Goal: Task Accomplishment & Management: Manage account settings

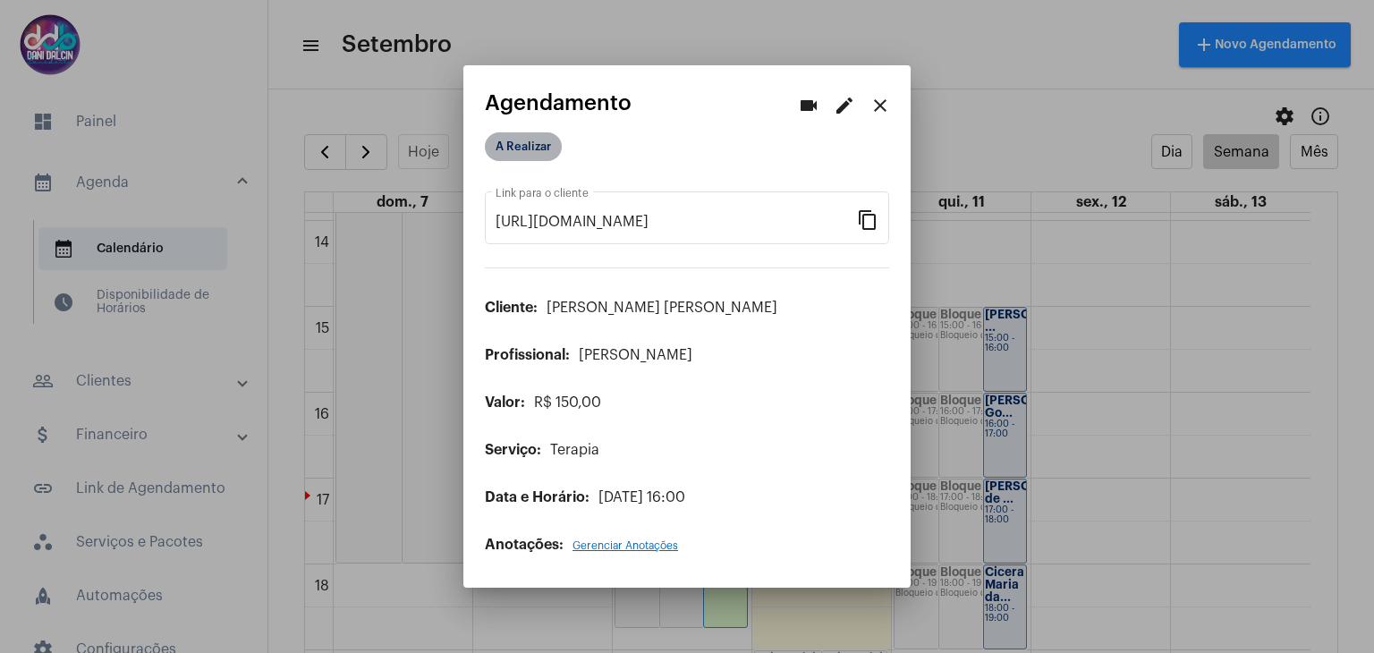
click at [498, 158] on mat-chip "A Realizar" at bounding box center [523, 146] width 77 height 29
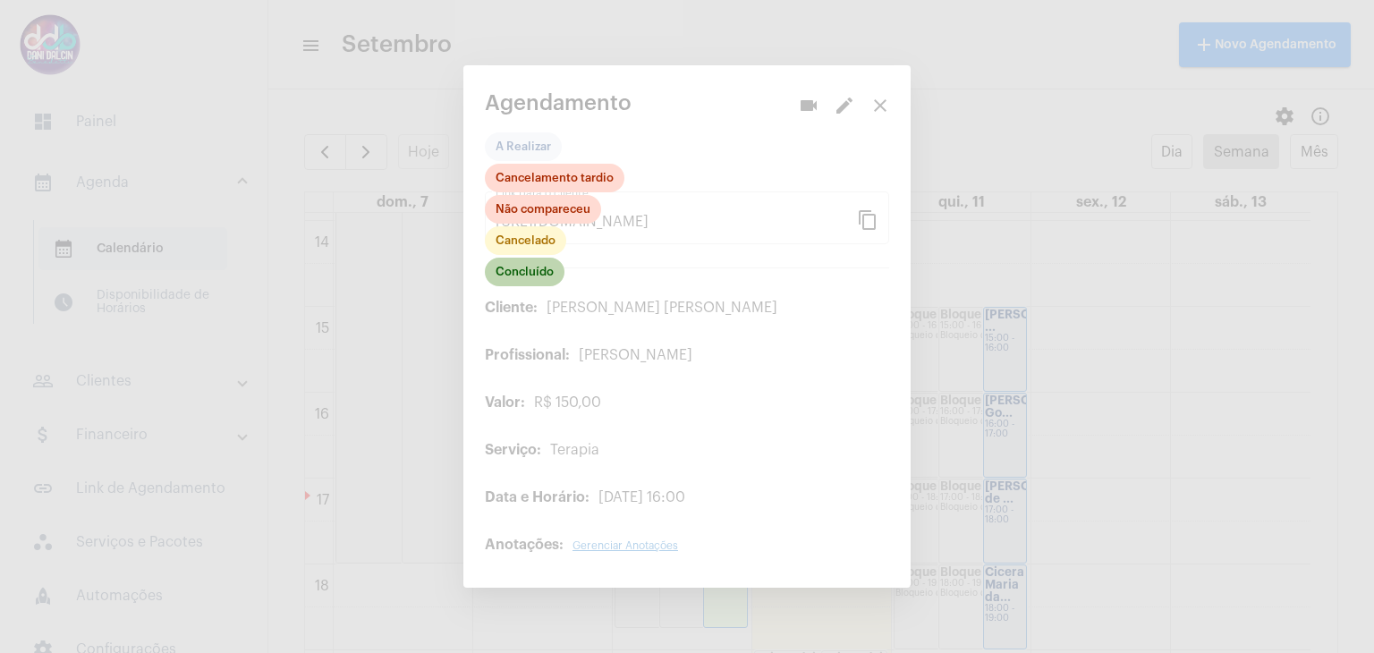
click at [526, 269] on mat-chip "Concluído" at bounding box center [525, 272] width 80 height 29
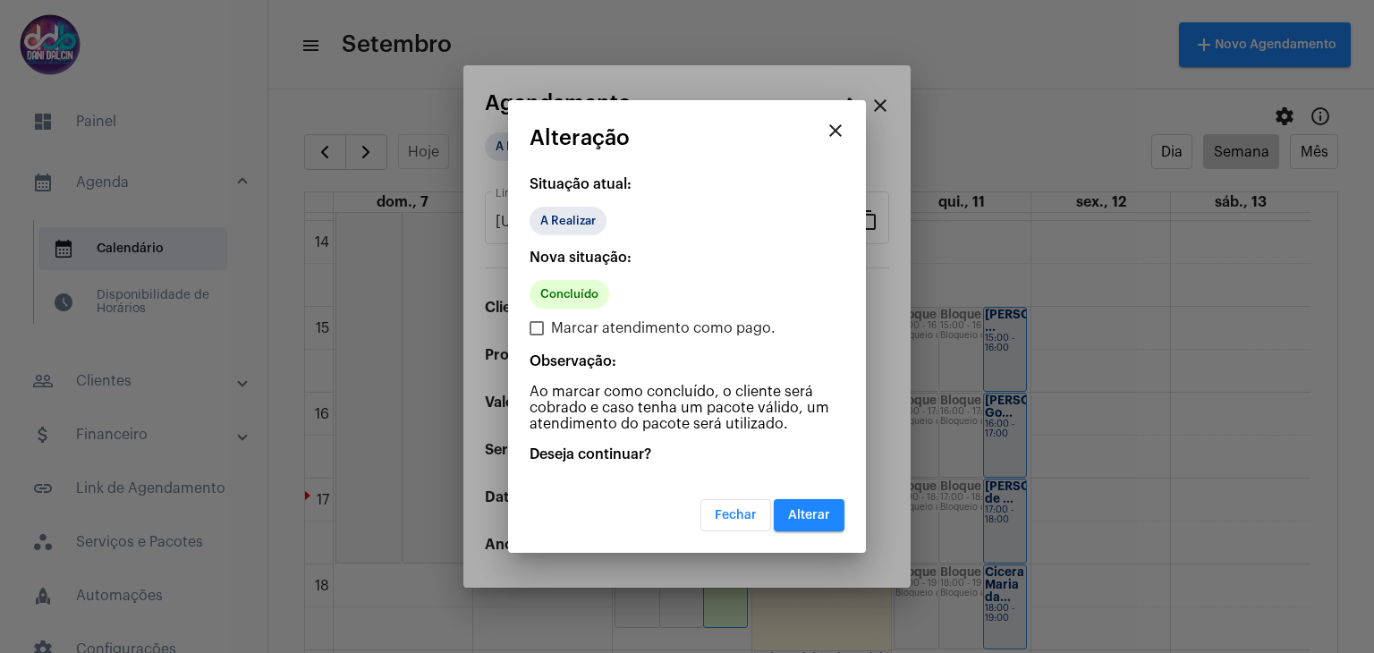
click at [800, 509] on span "Alterar" at bounding box center [809, 515] width 42 height 13
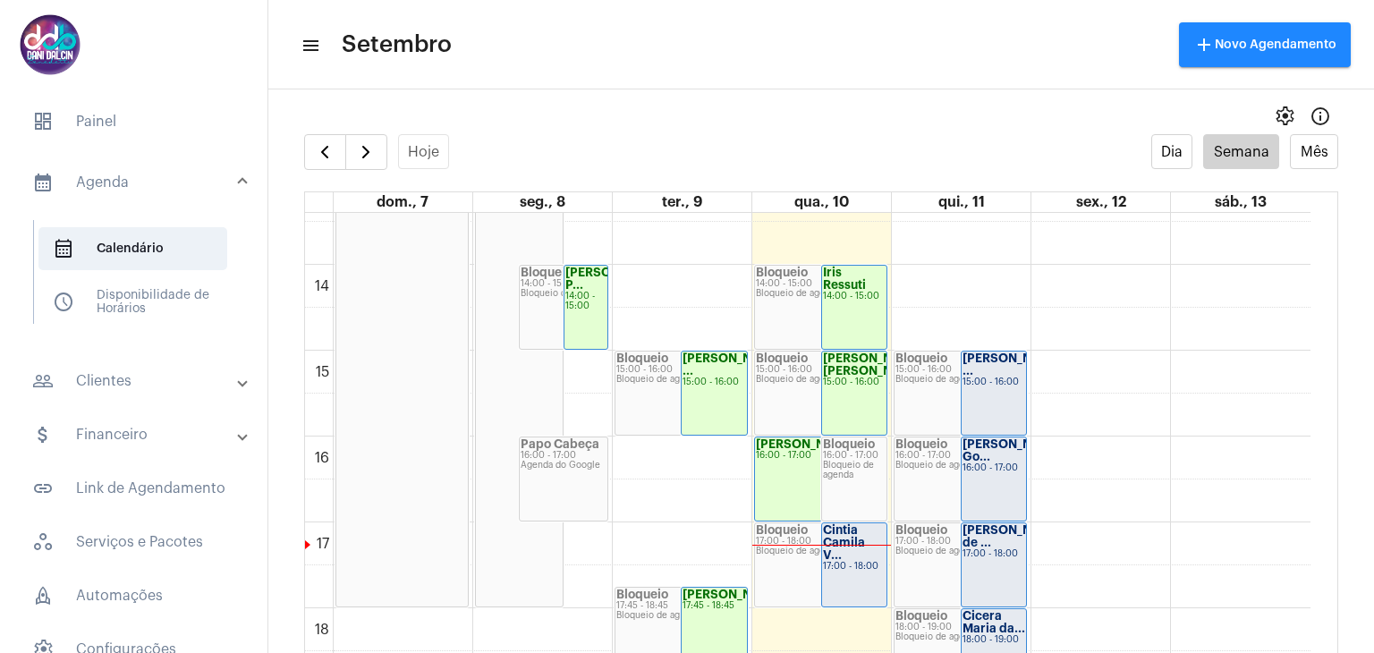
scroll to position [1194, 0]
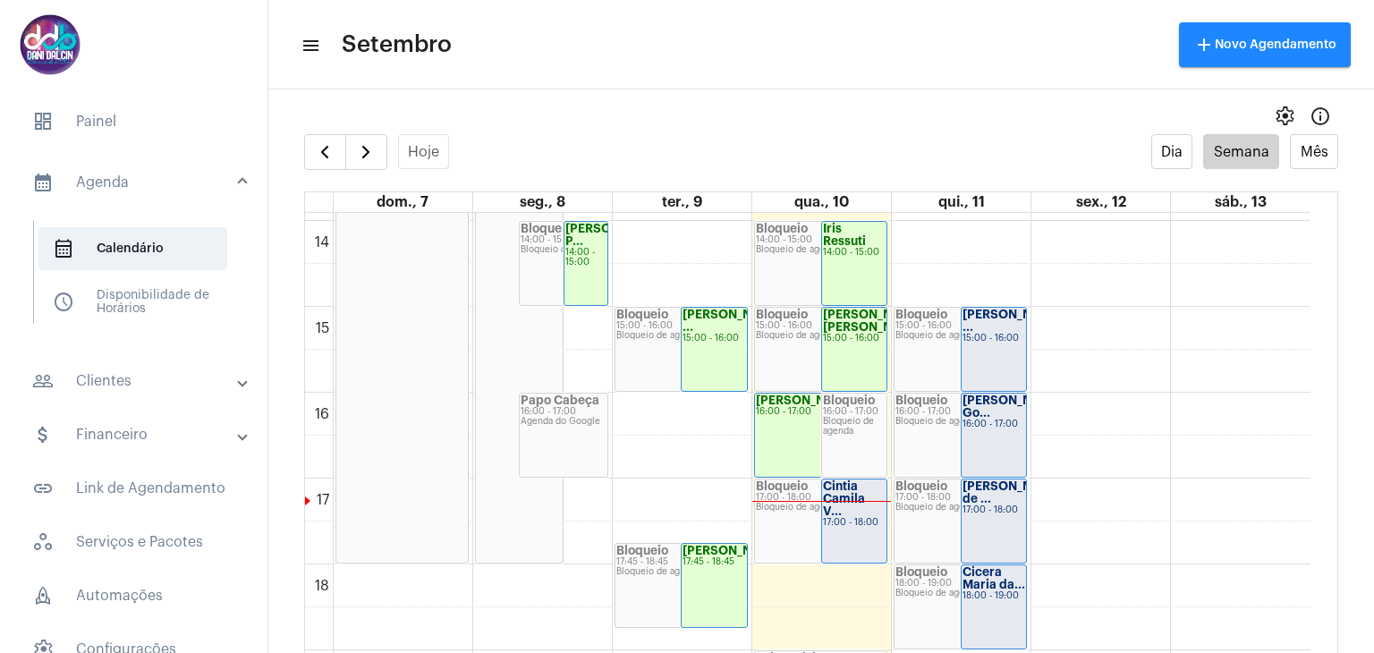
click at [870, 525] on div "Cintia Camila V... 17:00 - 18:00" at bounding box center [854, 521] width 65 height 83
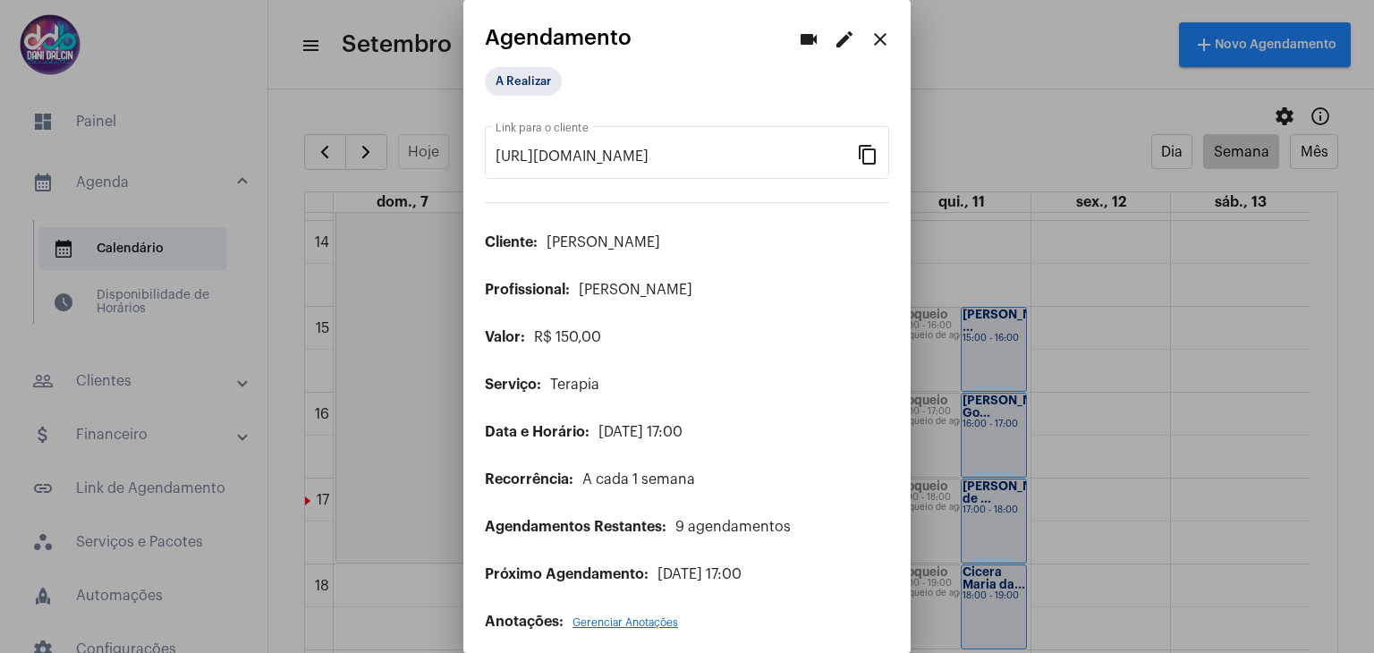
click at [834, 46] on mat-icon "edit" at bounding box center [844, 39] width 21 height 21
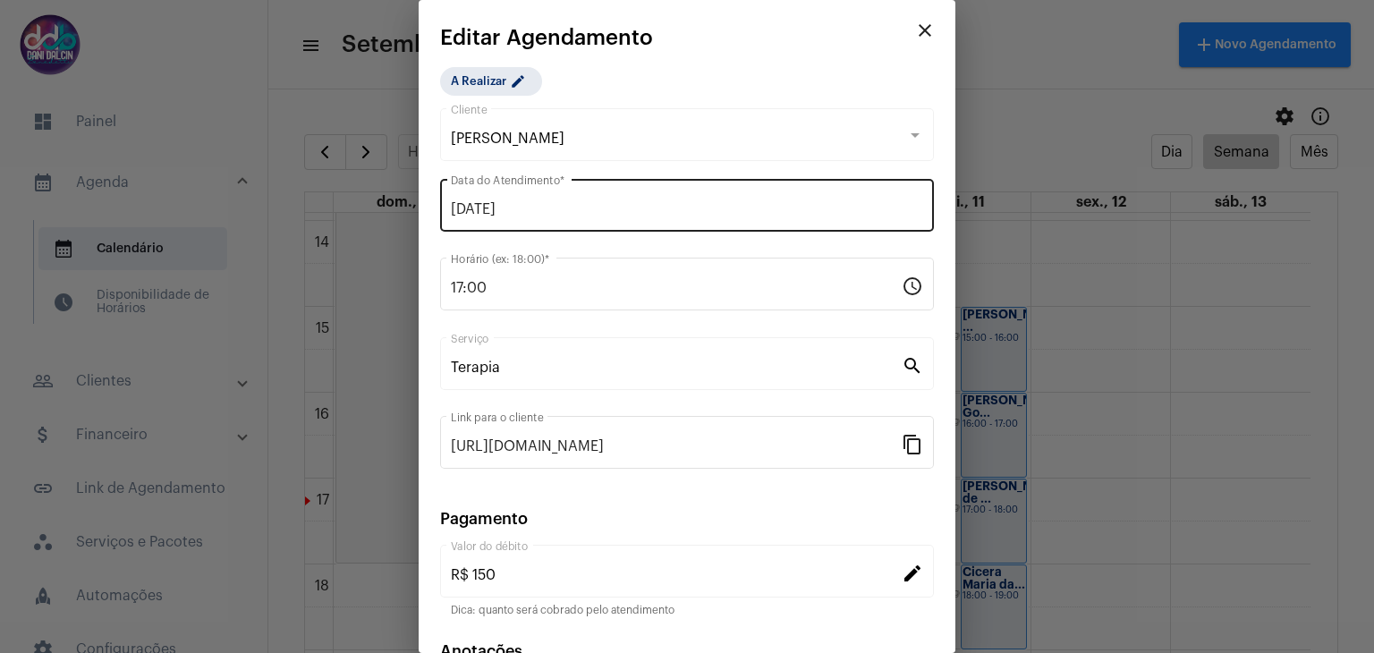
click at [563, 206] on input "10/09/2025" at bounding box center [687, 209] width 472 height 16
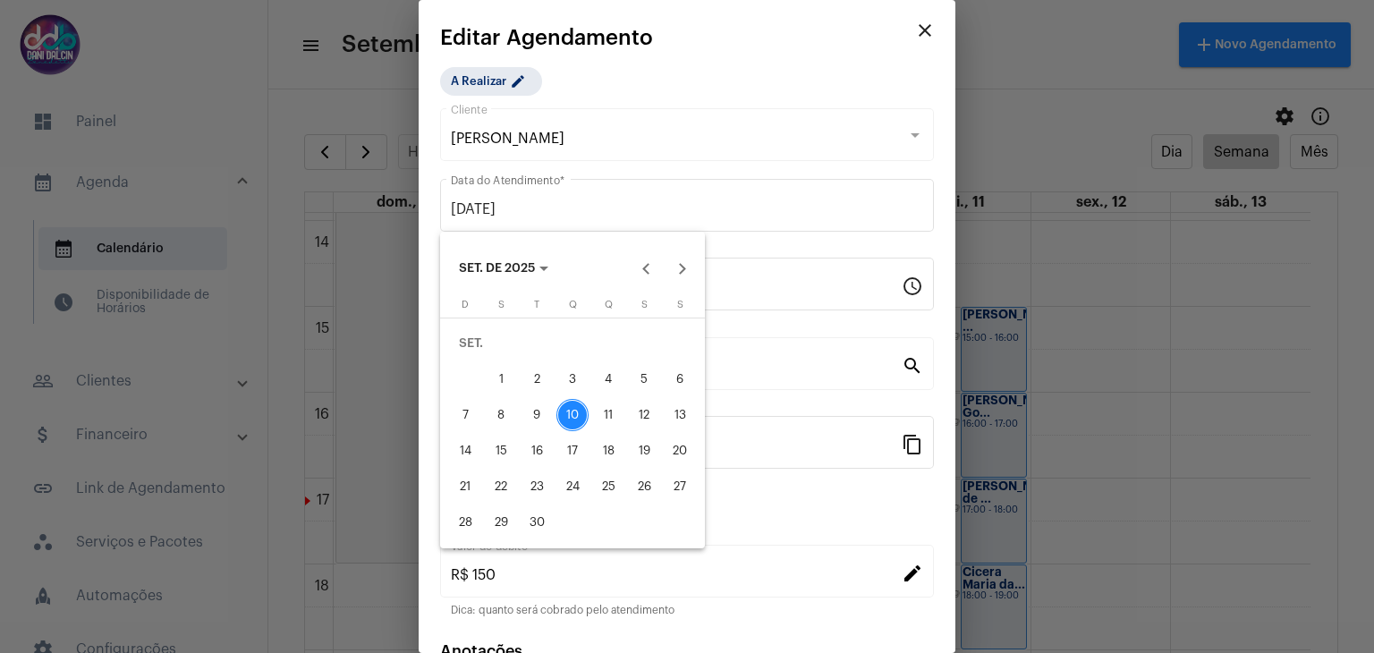
click at [608, 412] on div "11" at bounding box center [608, 415] width 32 height 32
type input "[DATE]"
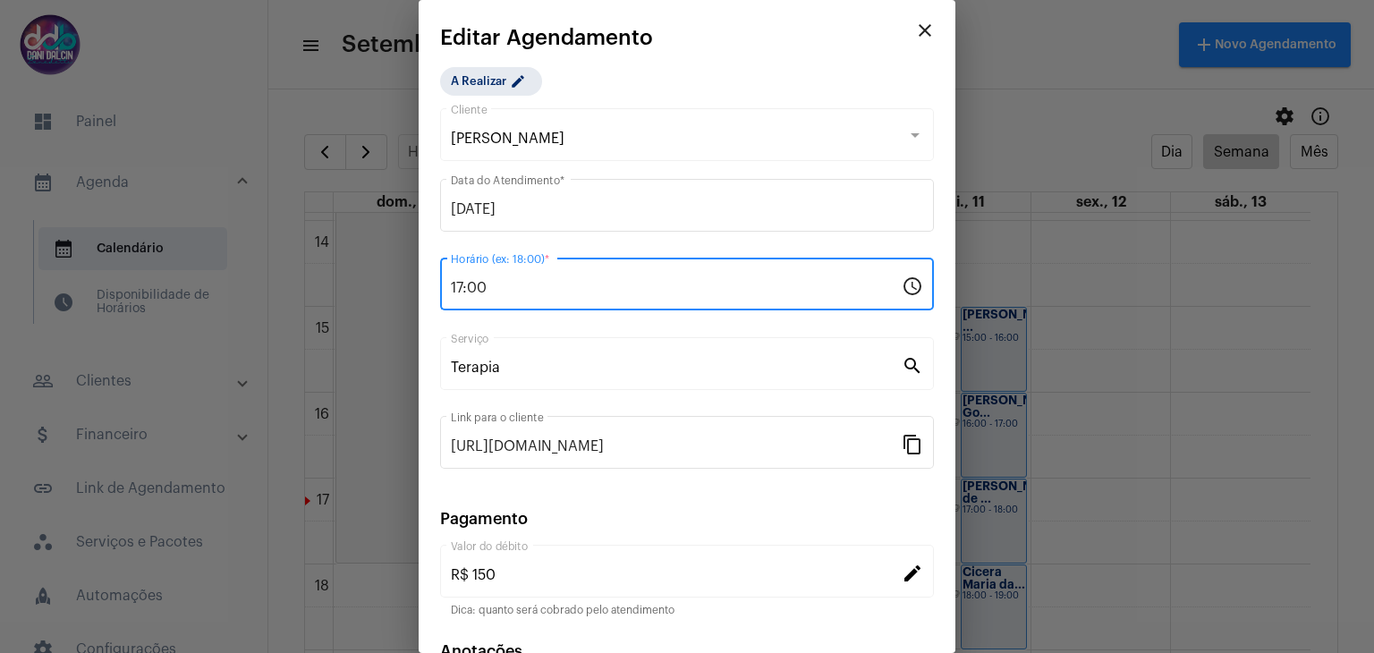
click at [544, 284] on input "17:00" at bounding box center [676, 288] width 451 height 16
click at [543, 285] on input "17:00" at bounding box center [676, 288] width 451 height 16
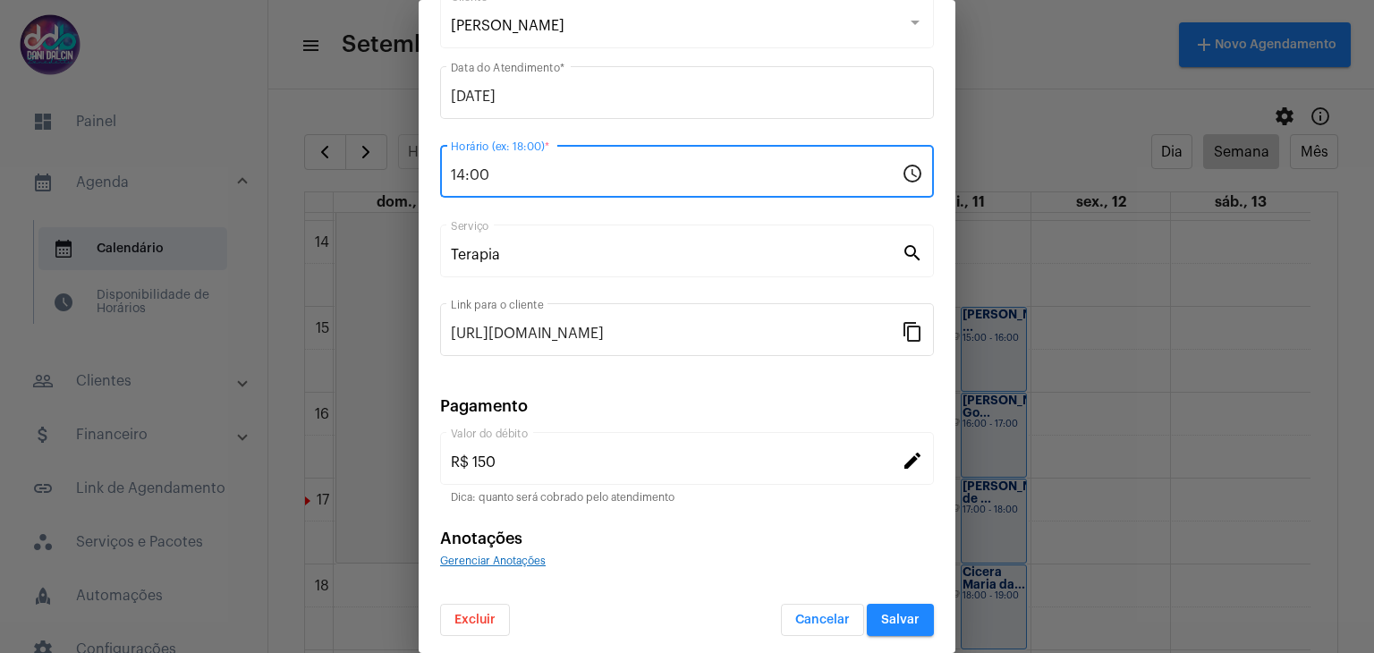
scroll to position [115, 0]
type input "14:00"
click at [900, 631] on button "Salvar" at bounding box center [900, 618] width 67 height 32
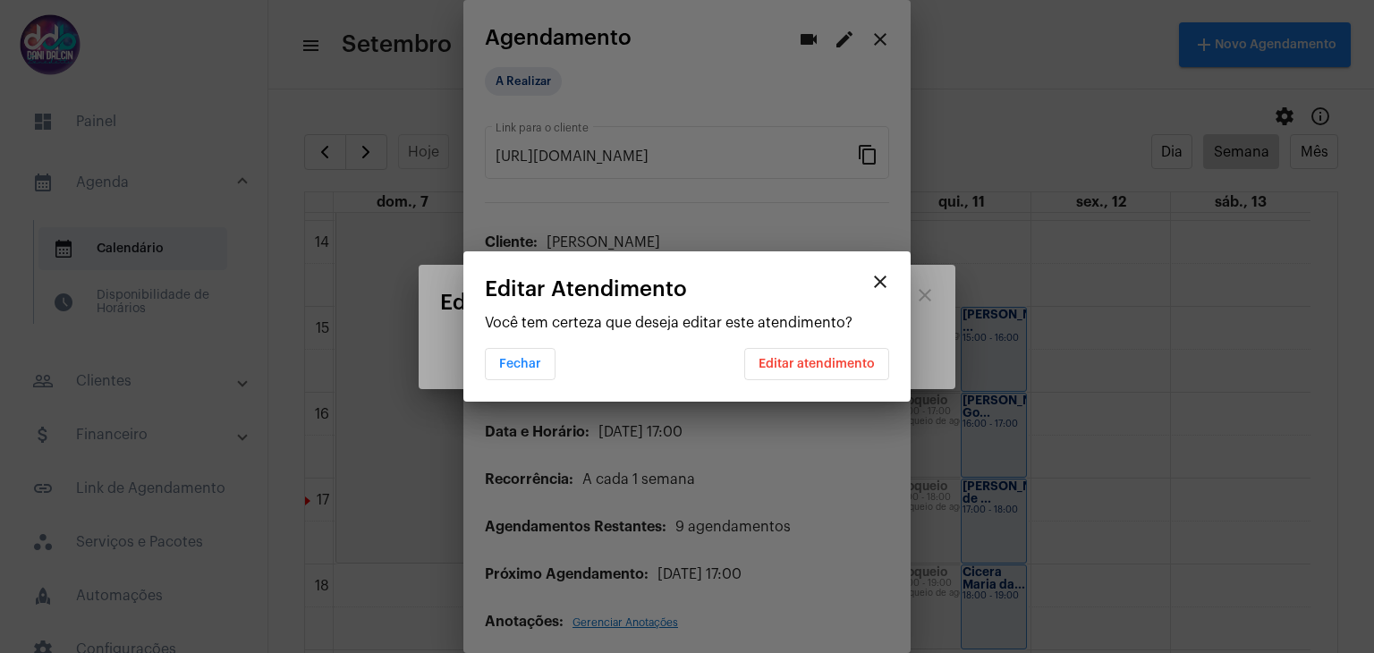
scroll to position [0, 0]
click at [859, 361] on span "Editar atendimento" at bounding box center [817, 364] width 116 height 13
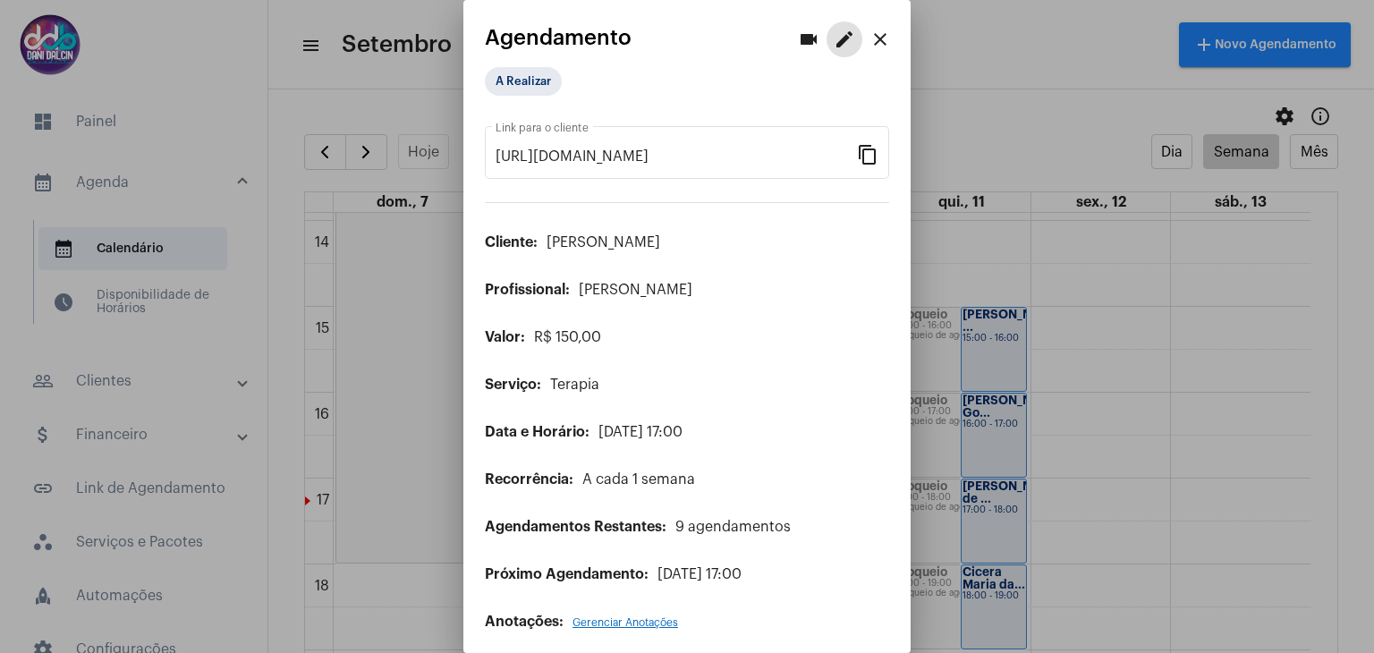
click at [870, 38] on mat-icon "close" at bounding box center [880, 39] width 21 height 21
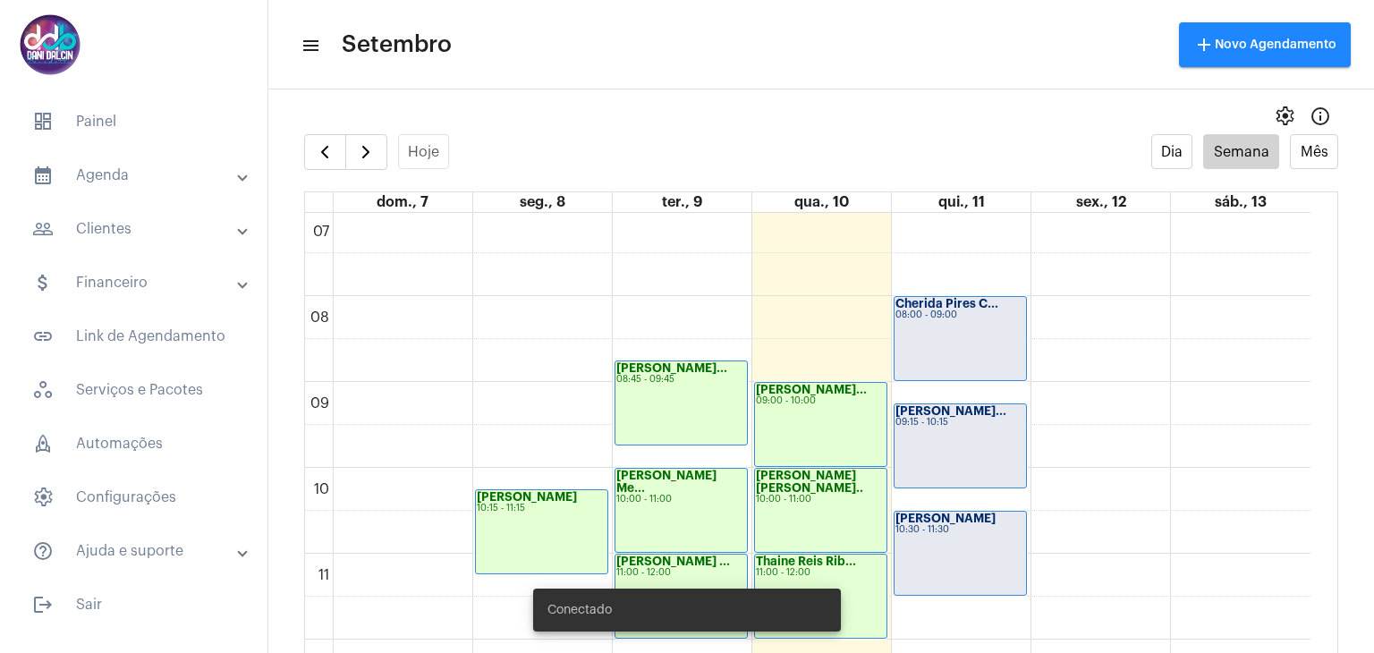
scroll to position [696, 0]
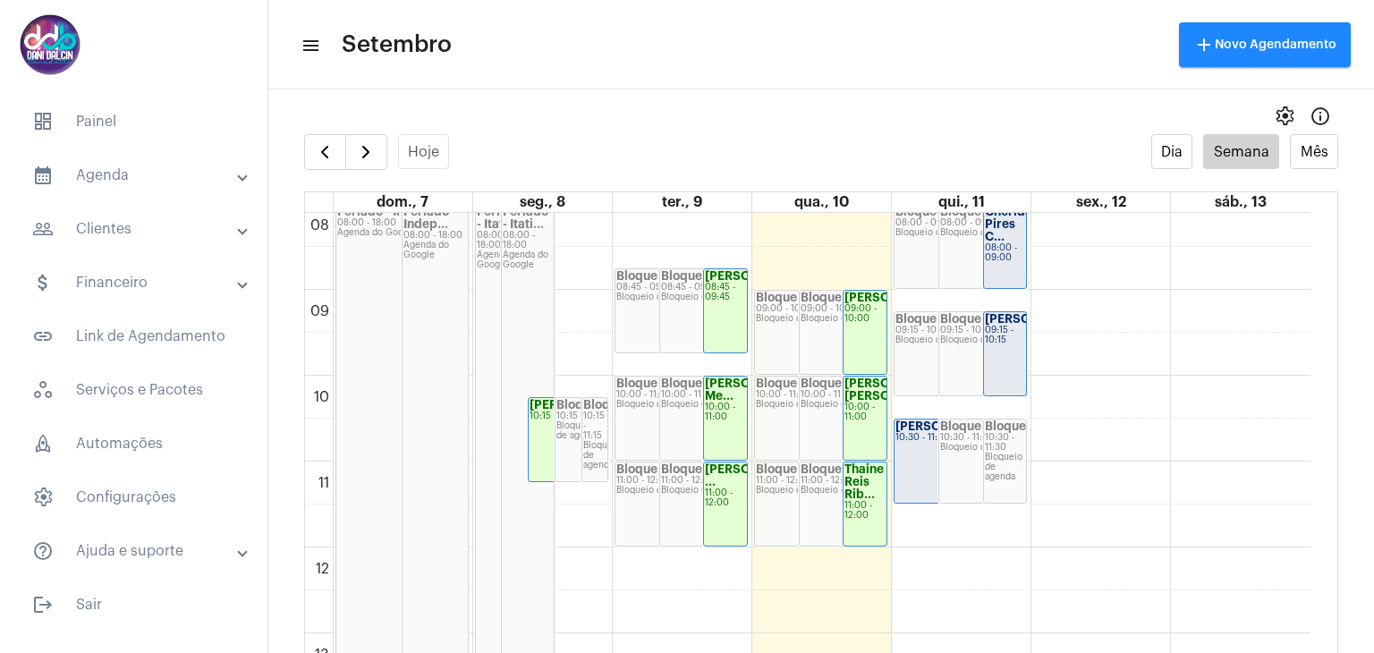
click at [1007, 357] on div "Magda Rodrigues... 09:15 - 10:15" at bounding box center [1005, 353] width 43 height 83
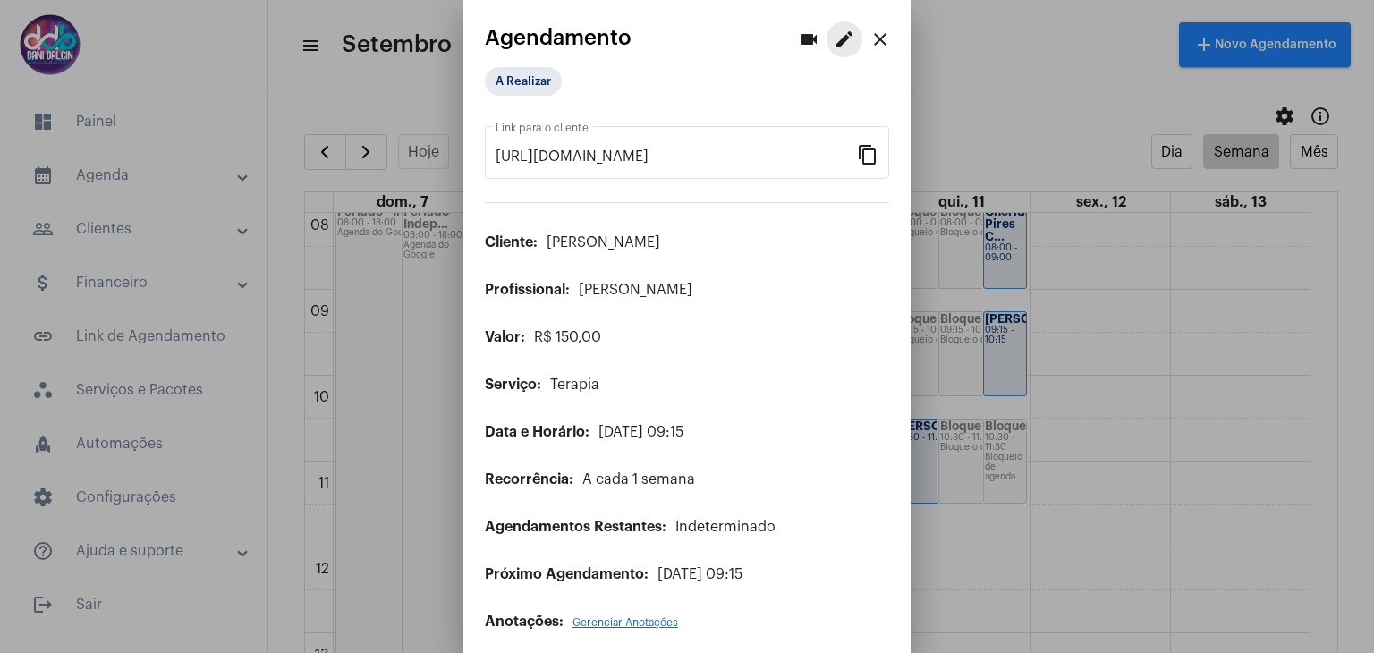
click at [834, 38] on mat-icon "edit" at bounding box center [844, 39] width 21 height 21
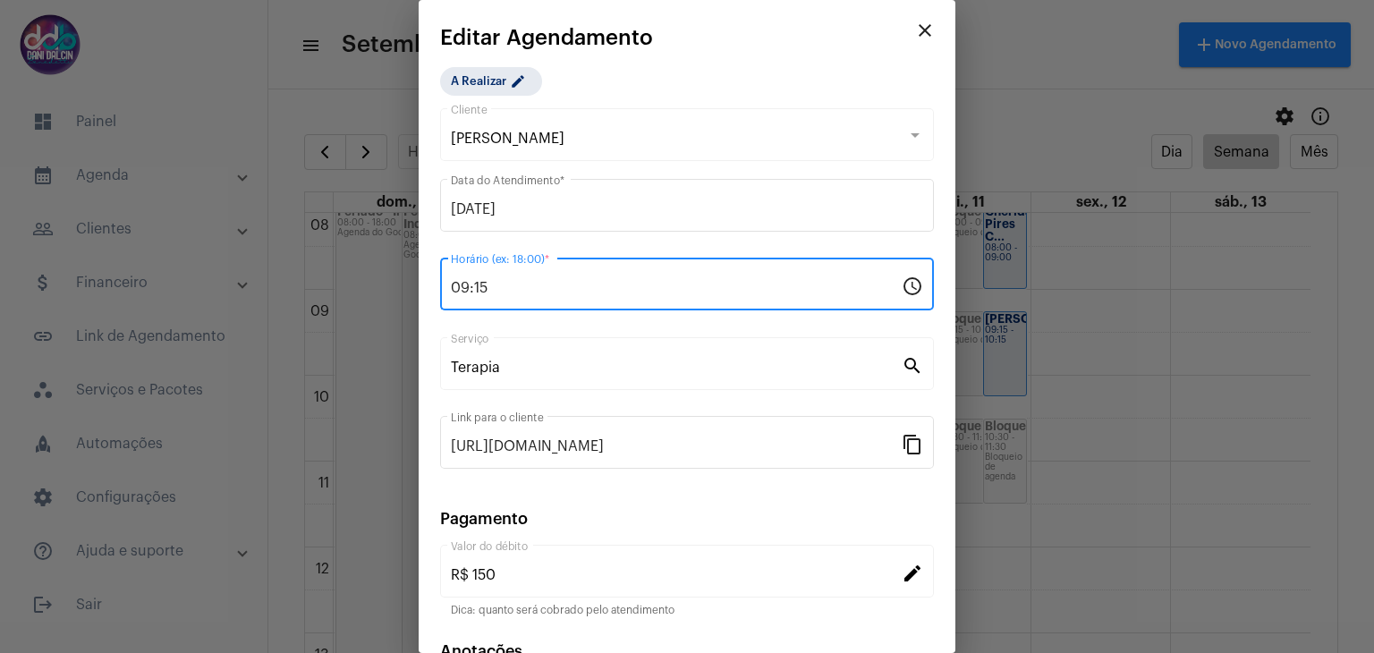
click at [523, 280] on input "09:15" at bounding box center [676, 288] width 451 height 16
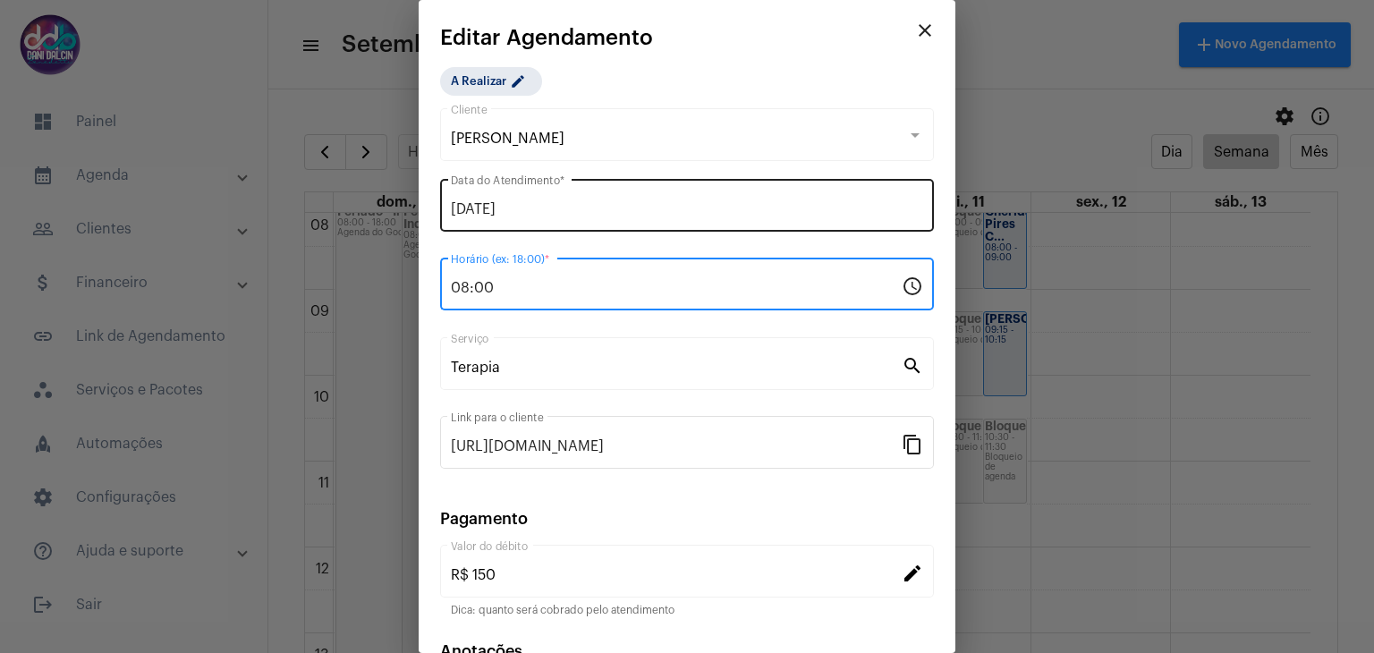
type input "08:00"
click at [607, 207] on input "[DATE]" at bounding box center [687, 209] width 472 height 16
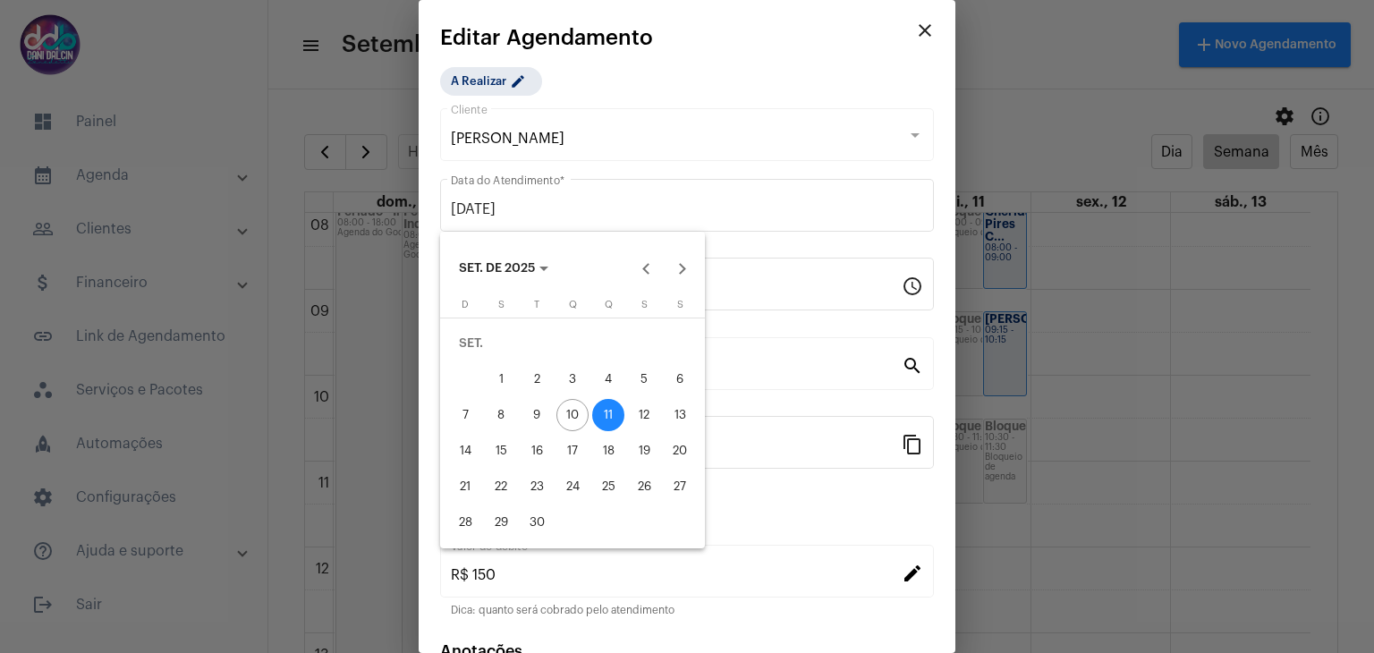
click at [644, 421] on div "12" at bounding box center [644, 415] width 32 height 32
type input "12/09/2025"
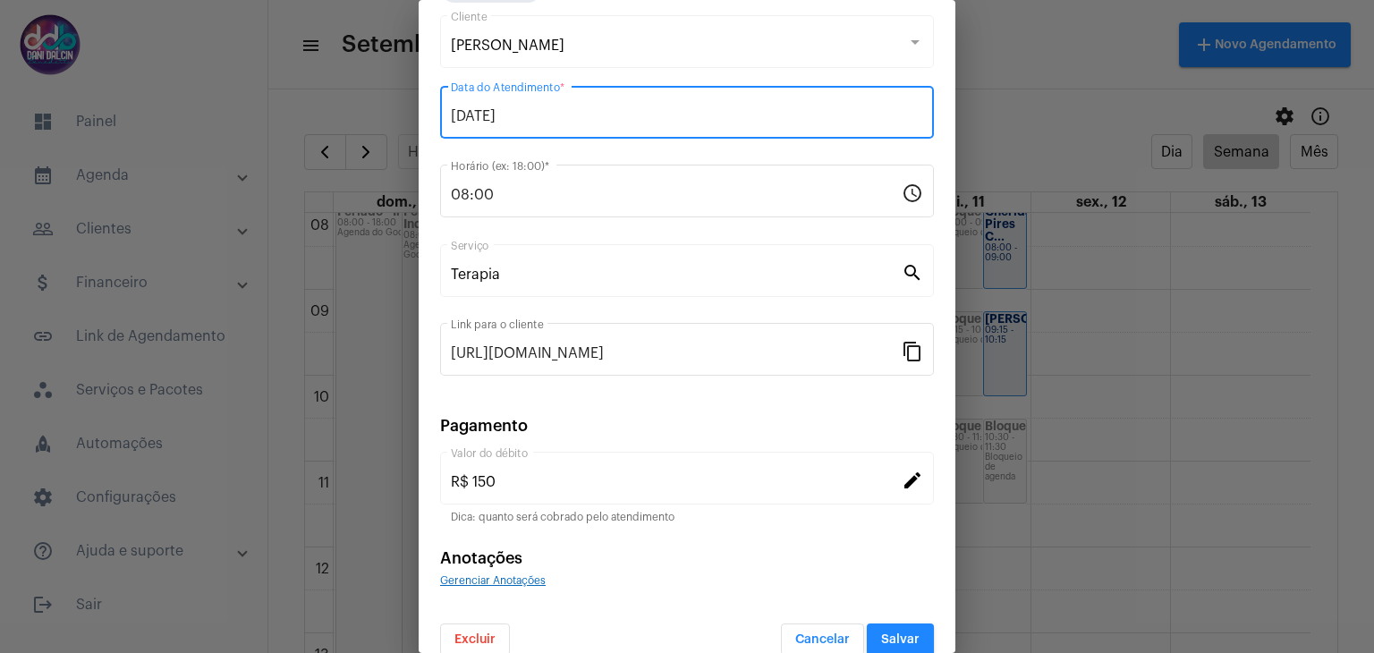
scroll to position [115, 0]
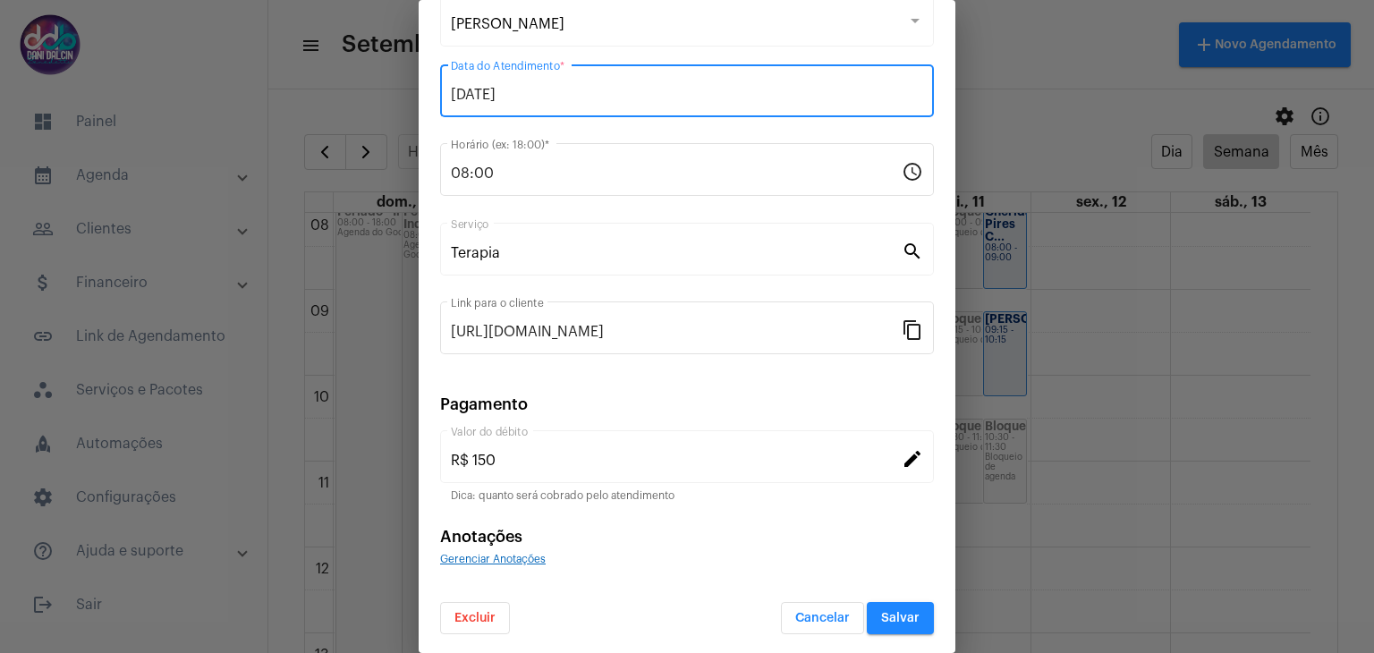
click at [893, 608] on button "Salvar" at bounding box center [900, 618] width 67 height 32
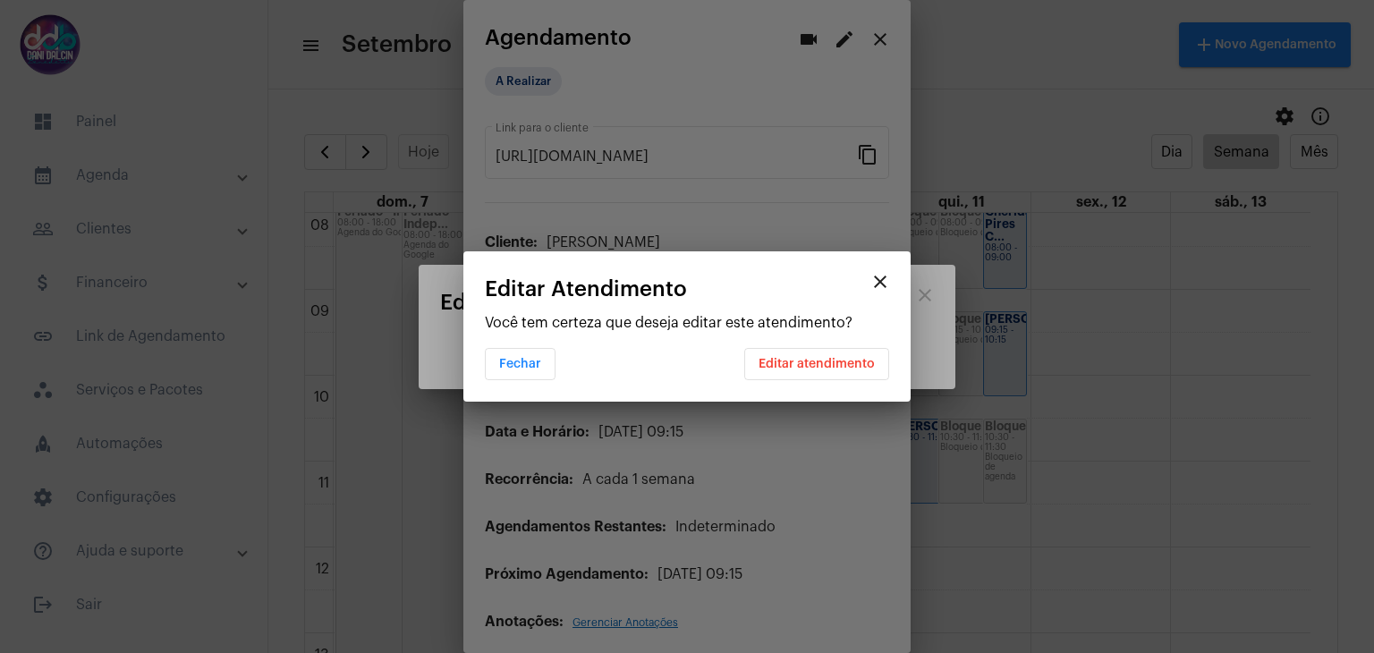
scroll to position [0, 0]
click at [821, 370] on button "Editar atendimento" at bounding box center [816, 364] width 145 height 32
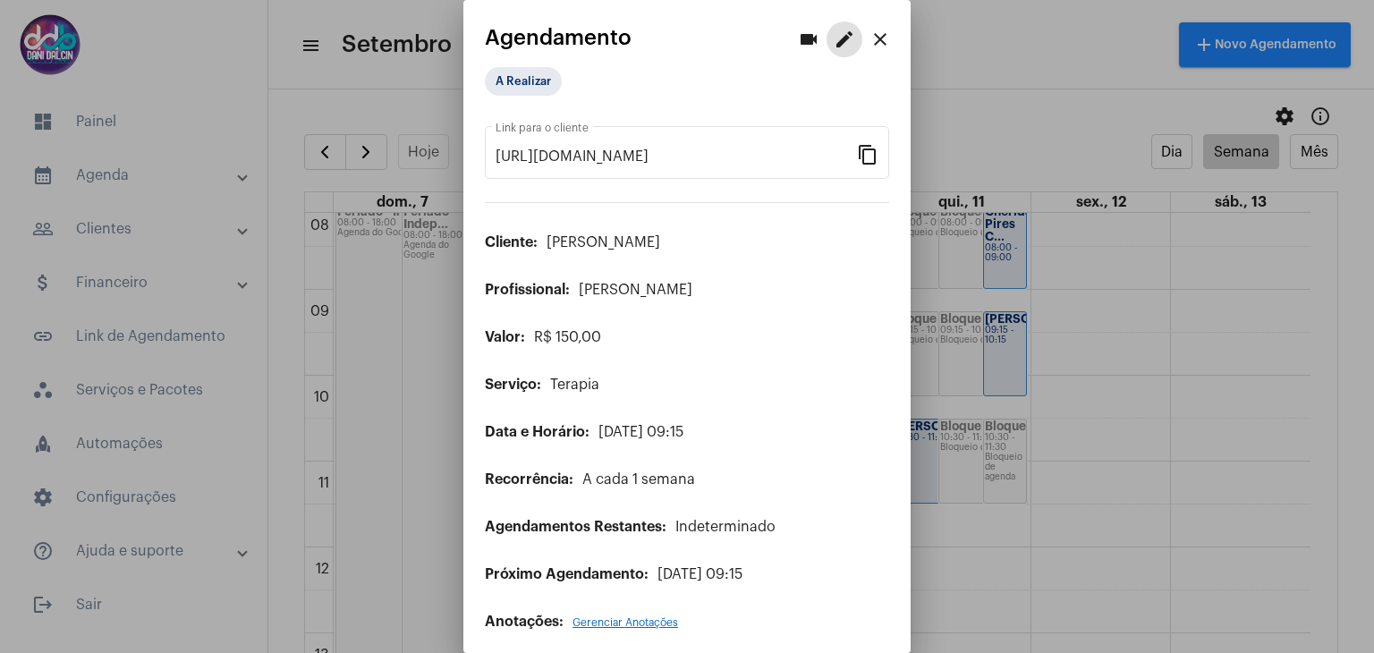
click at [870, 39] on mat-icon "close" at bounding box center [880, 39] width 21 height 21
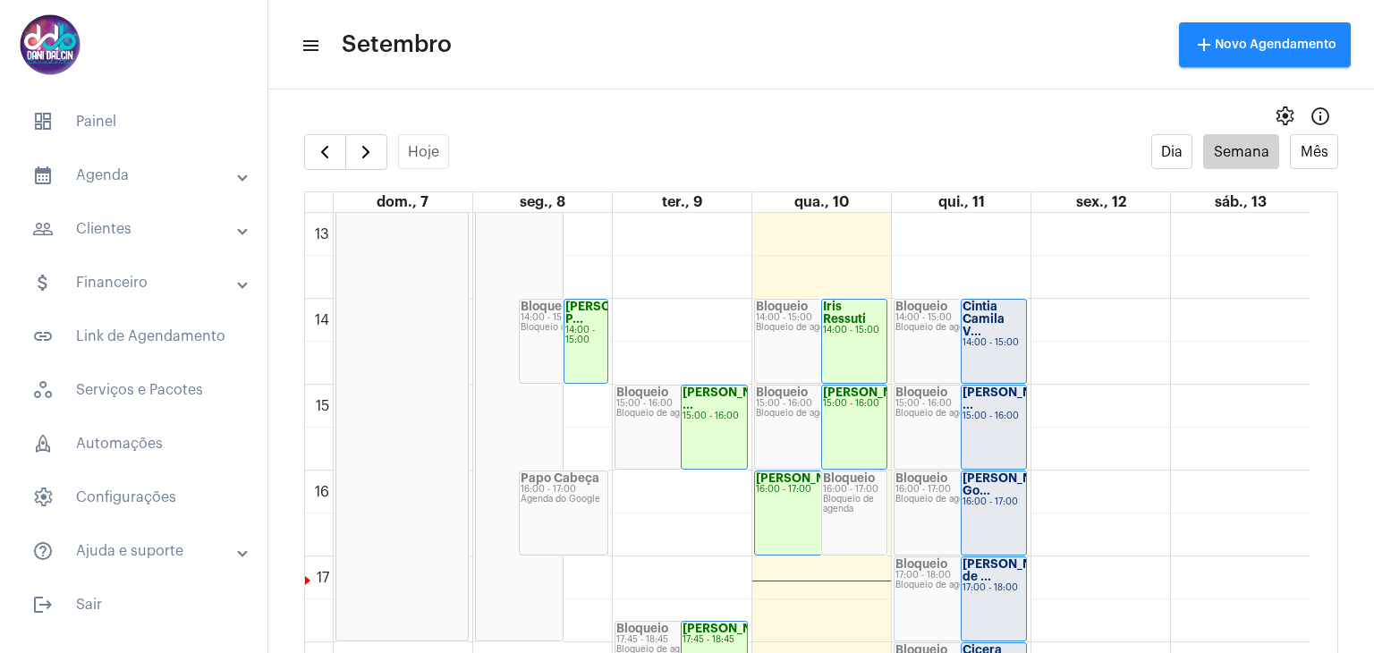
scroll to position [1054, 0]
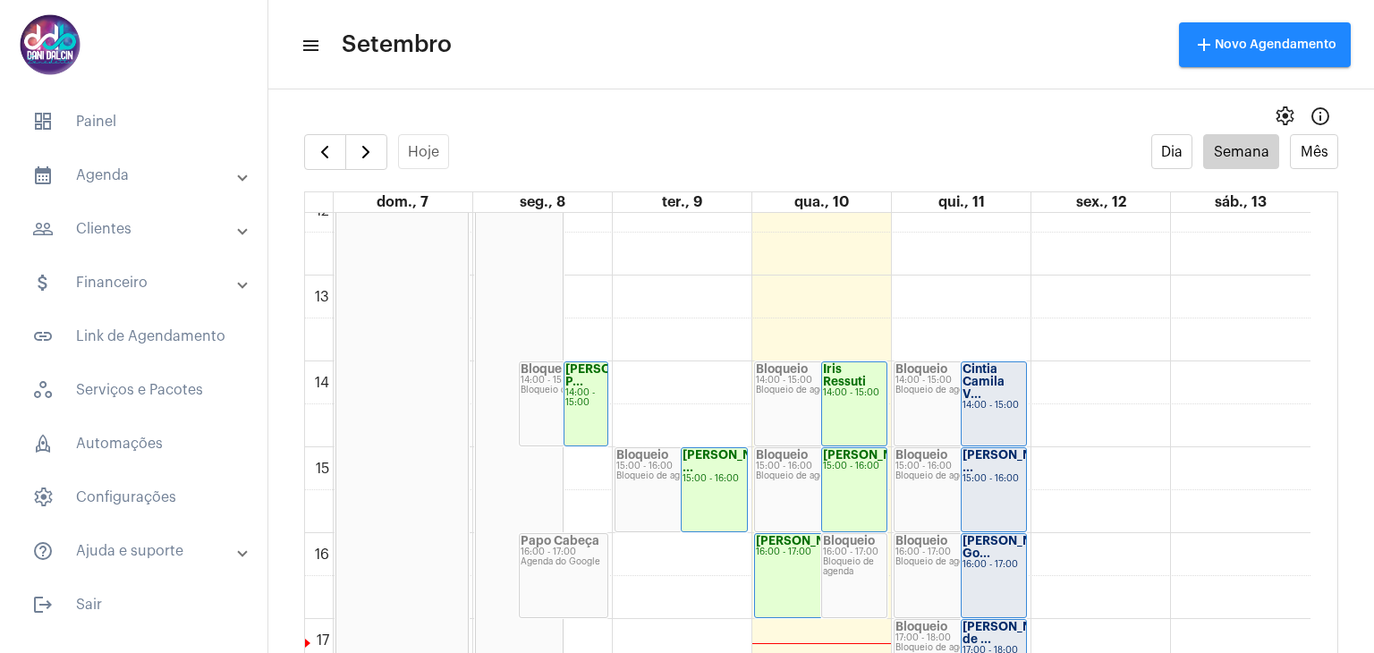
click at [988, 401] on div "14:00 - 15:00" at bounding box center [995, 406] width 64 height 10
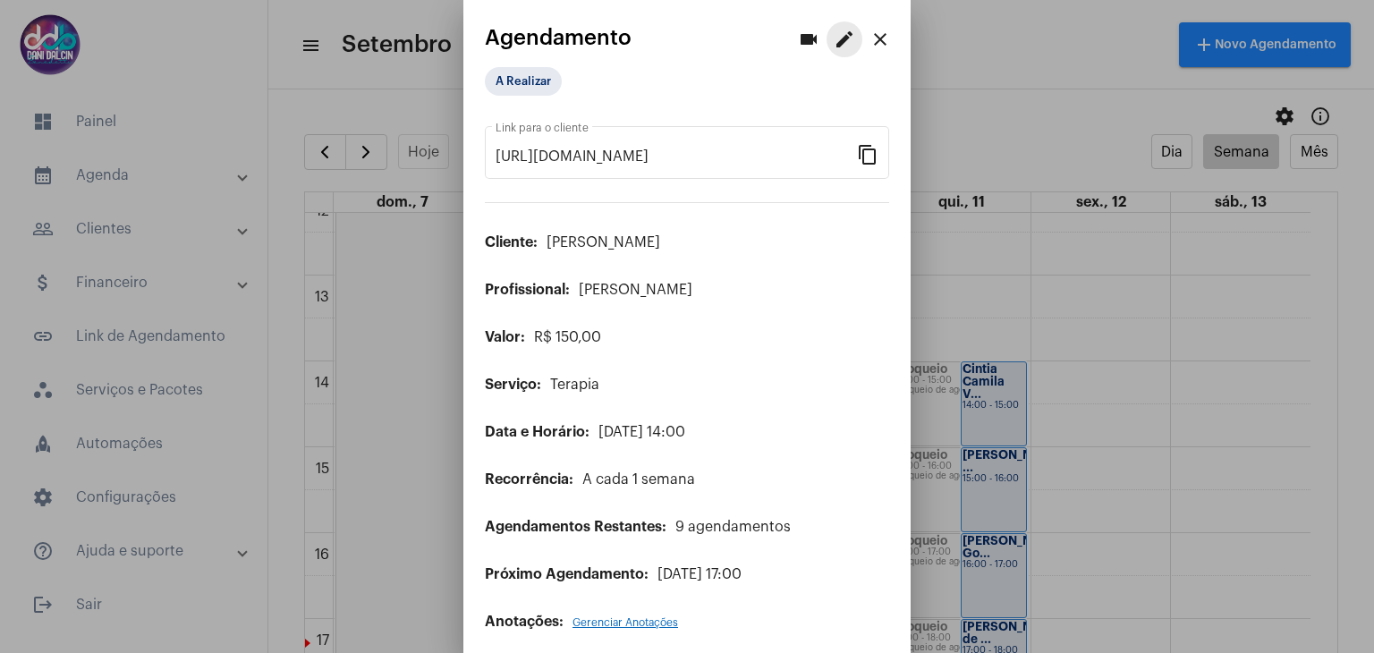
click at [834, 46] on mat-icon "edit" at bounding box center [844, 39] width 21 height 21
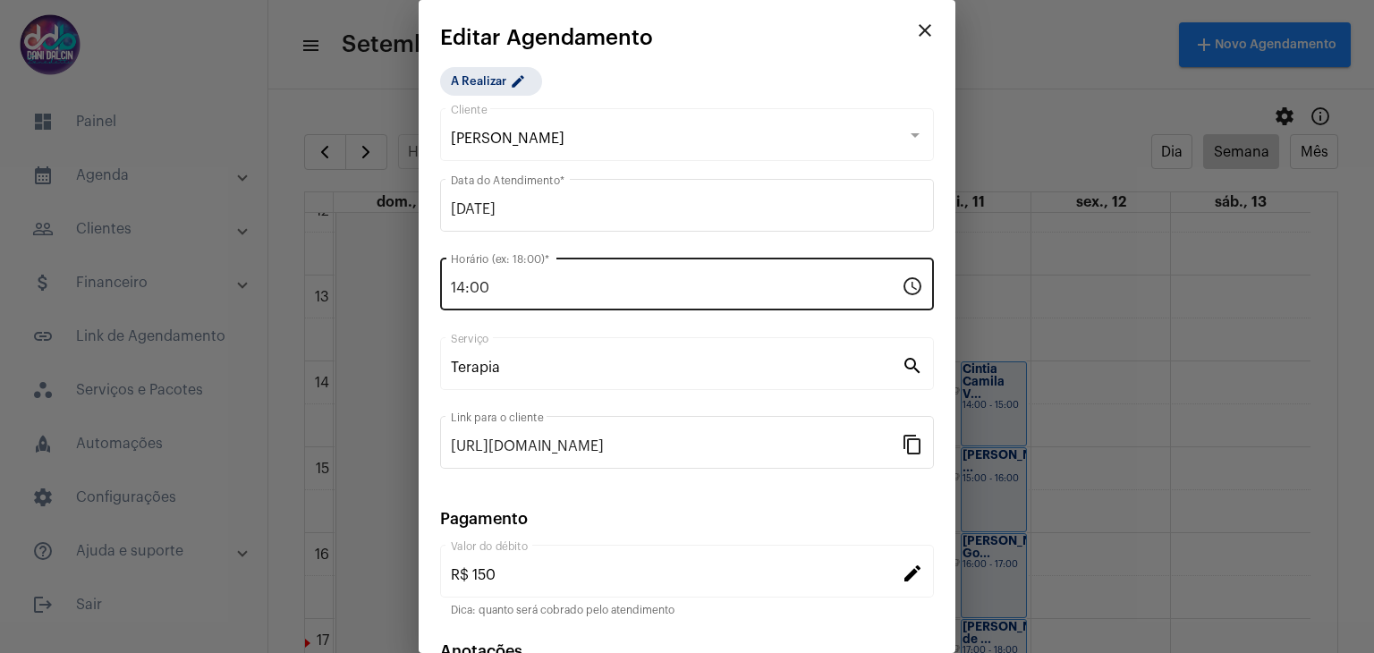
click at [531, 276] on div "14:00 Horário (ex: 18:00) *" at bounding box center [676, 282] width 451 height 56
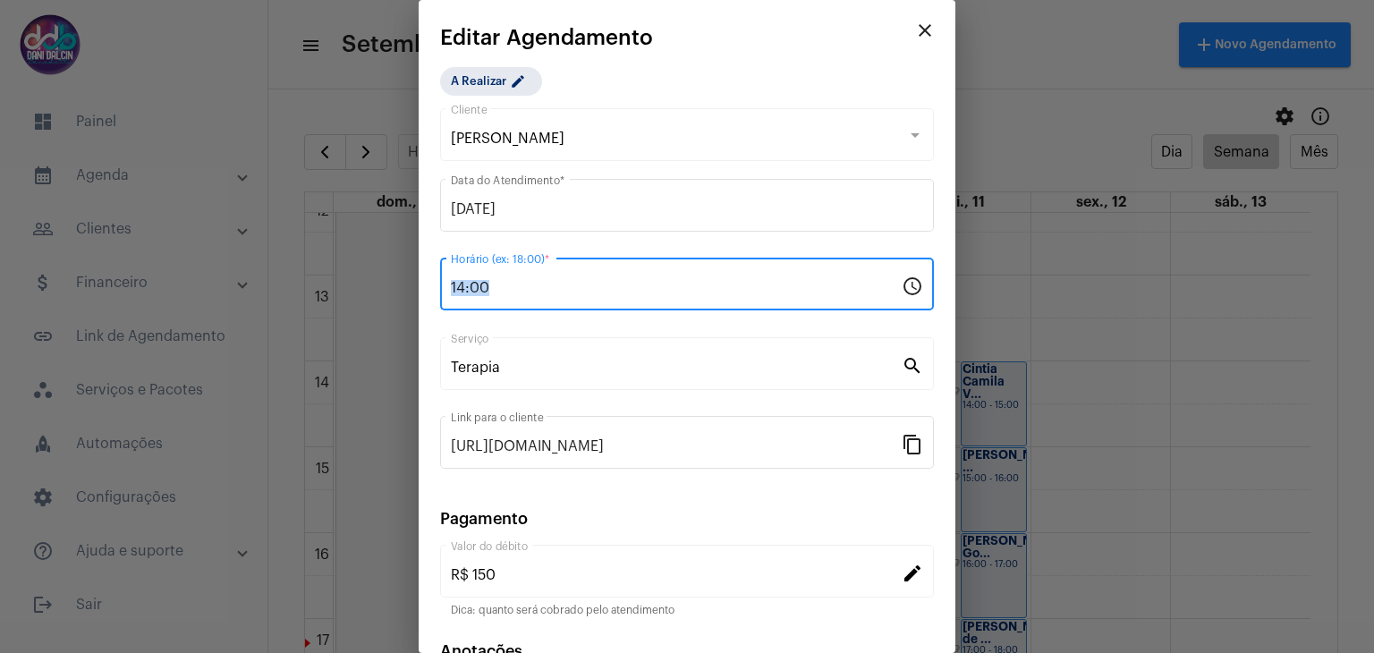
click at [531, 276] on div "14:00 Horário (ex: 18:00) *" at bounding box center [676, 282] width 451 height 56
click at [505, 280] on input "14:00" at bounding box center [676, 288] width 451 height 16
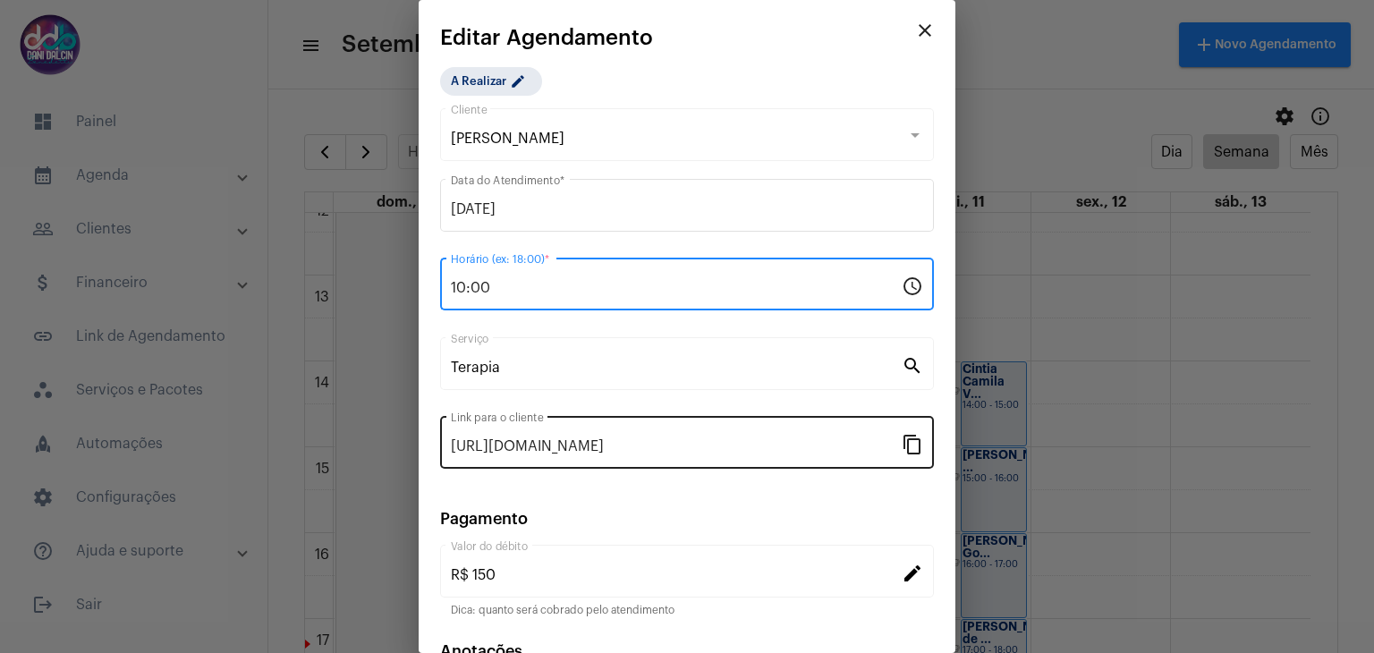
scroll to position [115, 0]
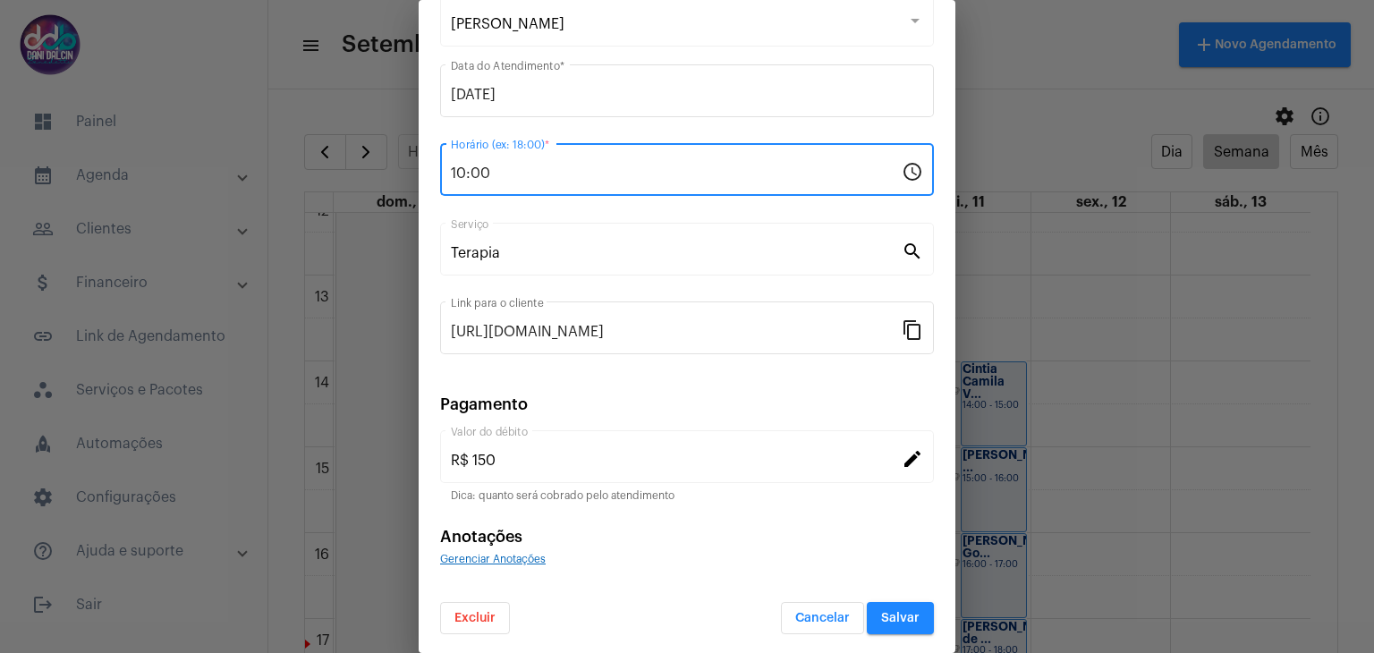
type input "10:00"
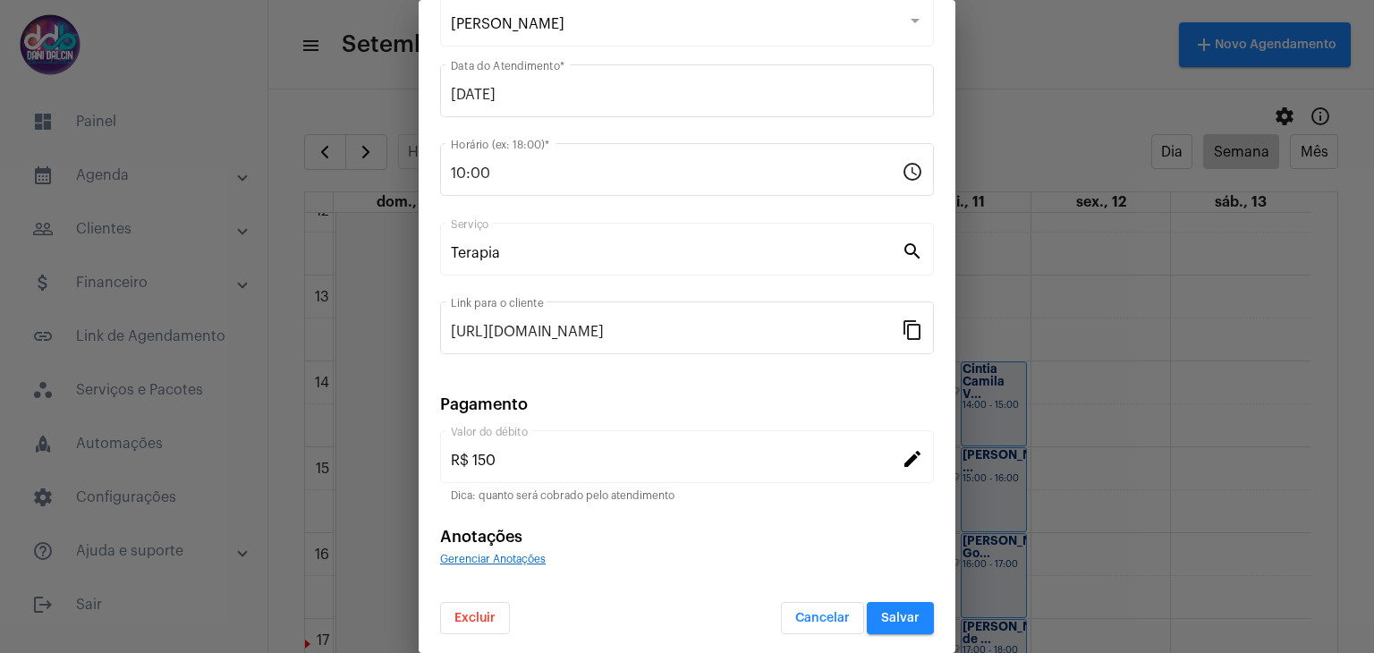
click at [884, 632] on mat-dialog-container "close Editar Agendamento A Realizar edit Cintia Camila Vicentino Cliente 11/09/…" at bounding box center [687, 326] width 537 height 653
click at [882, 620] on span "Salvar" at bounding box center [900, 618] width 38 height 13
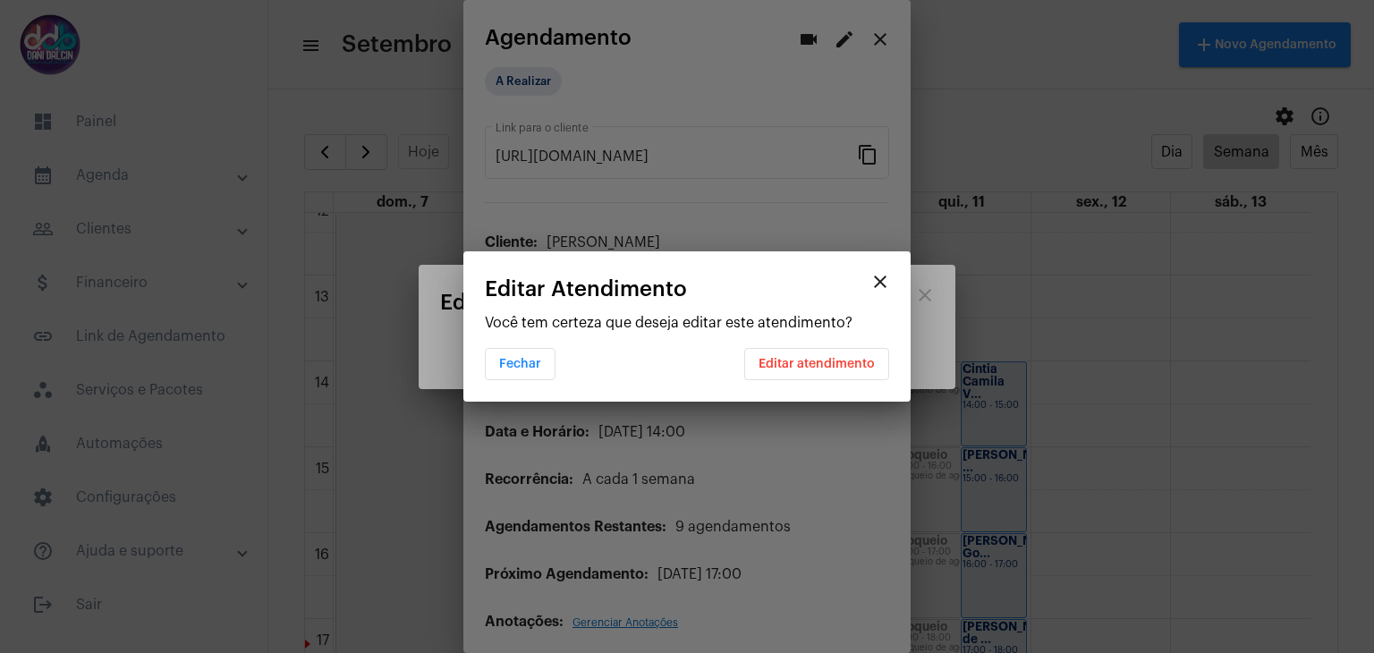
scroll to position [0, 0]
click at [820, 370] on button "Editar atendimento" at bounding box center [816, 364] width 145 height 32
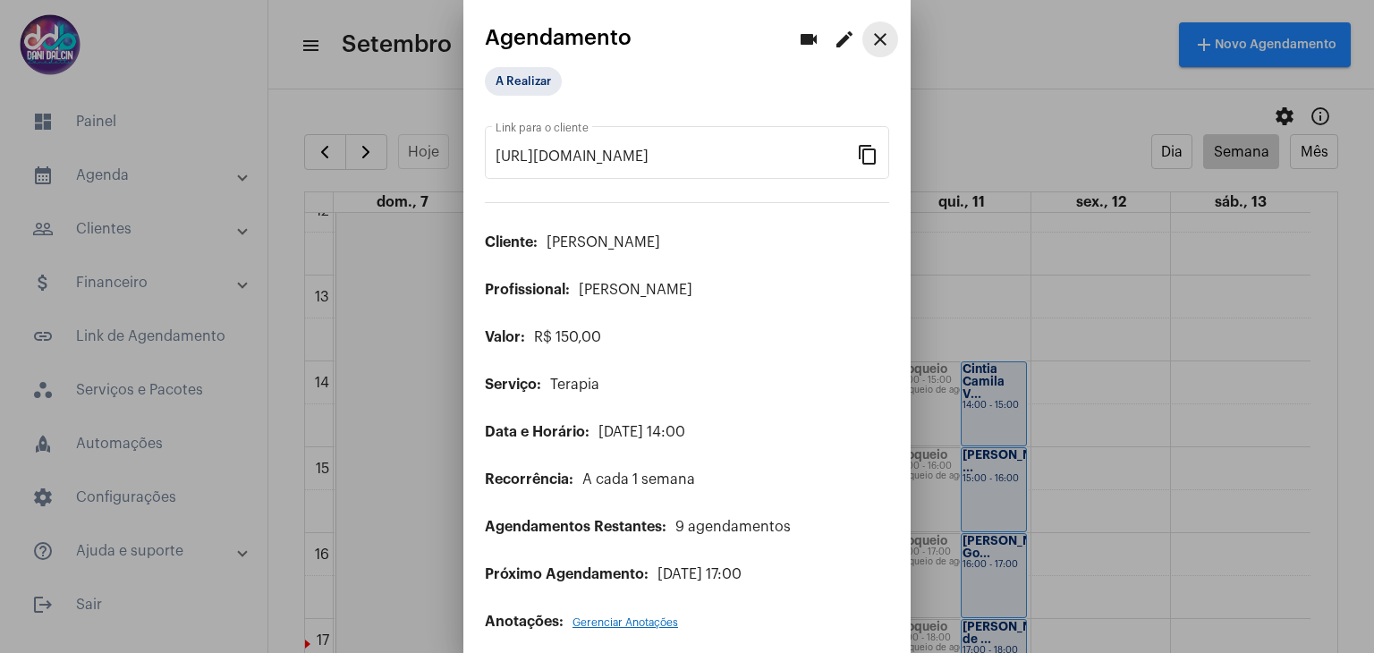
click at [871, 42] on mat-icon "close" at bounding box center [880, 39] width 21 height 21
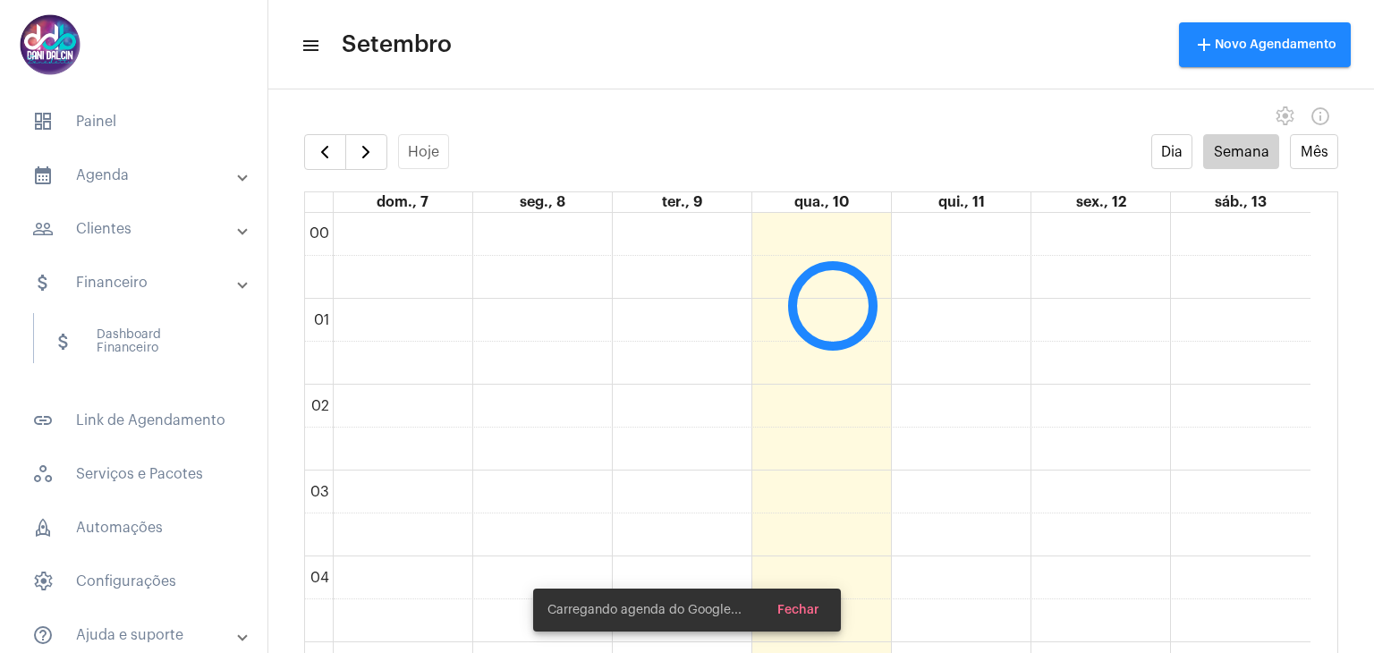
scroll to position [517, 0]
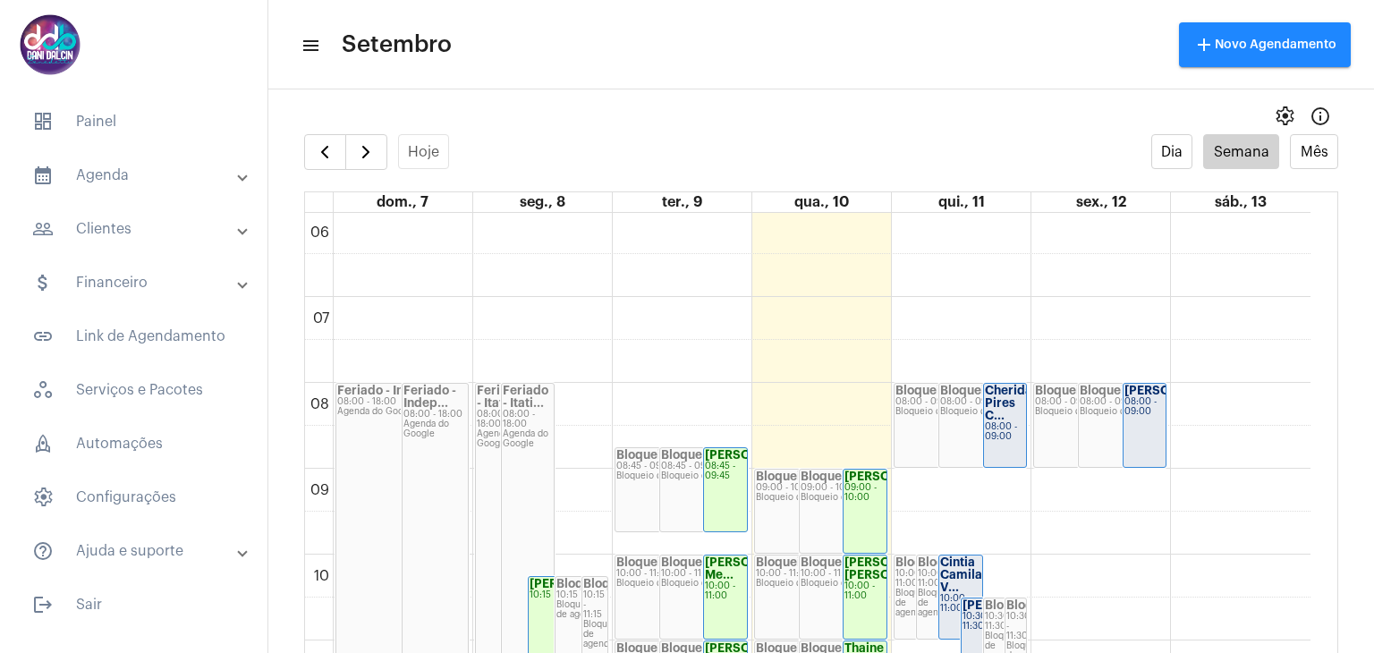
click at [966, 566] on strong "Cintia Camila V..." at bounding box center [961, 575] width 42 height 37
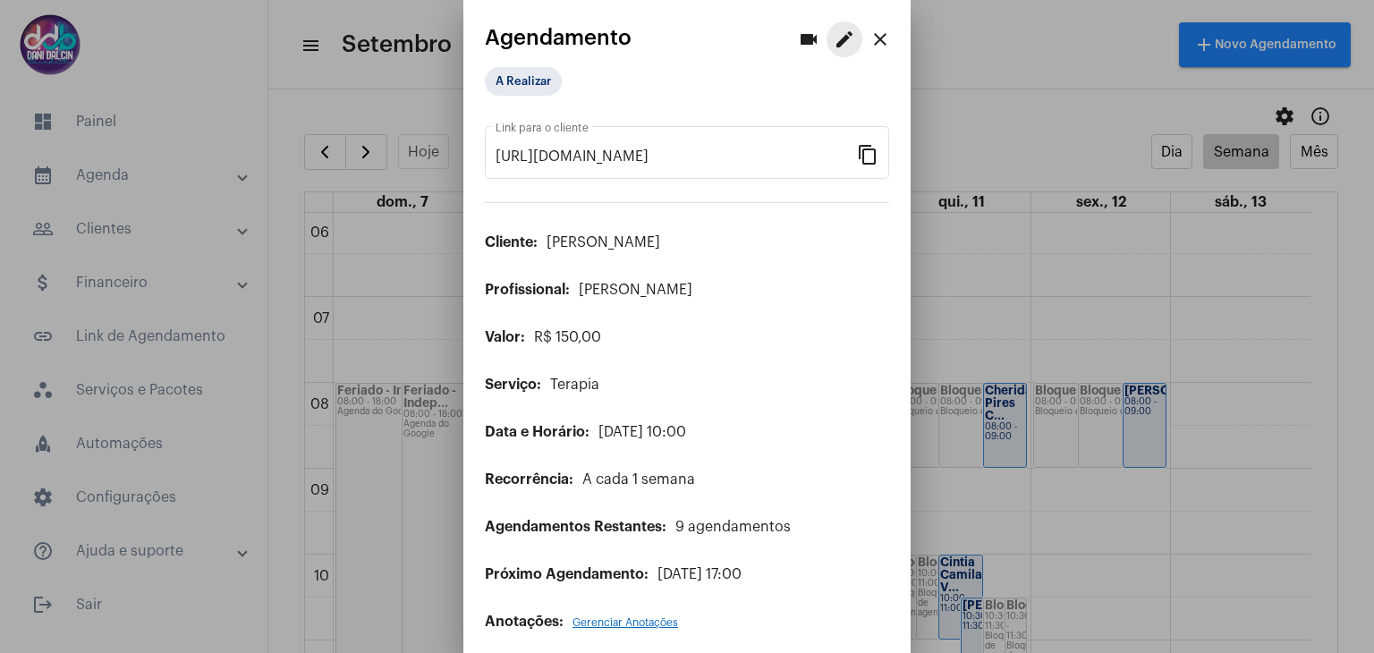
click at [834, 38] on mat-icon "edit" at bounding box center [844, 39] width 21 height 21
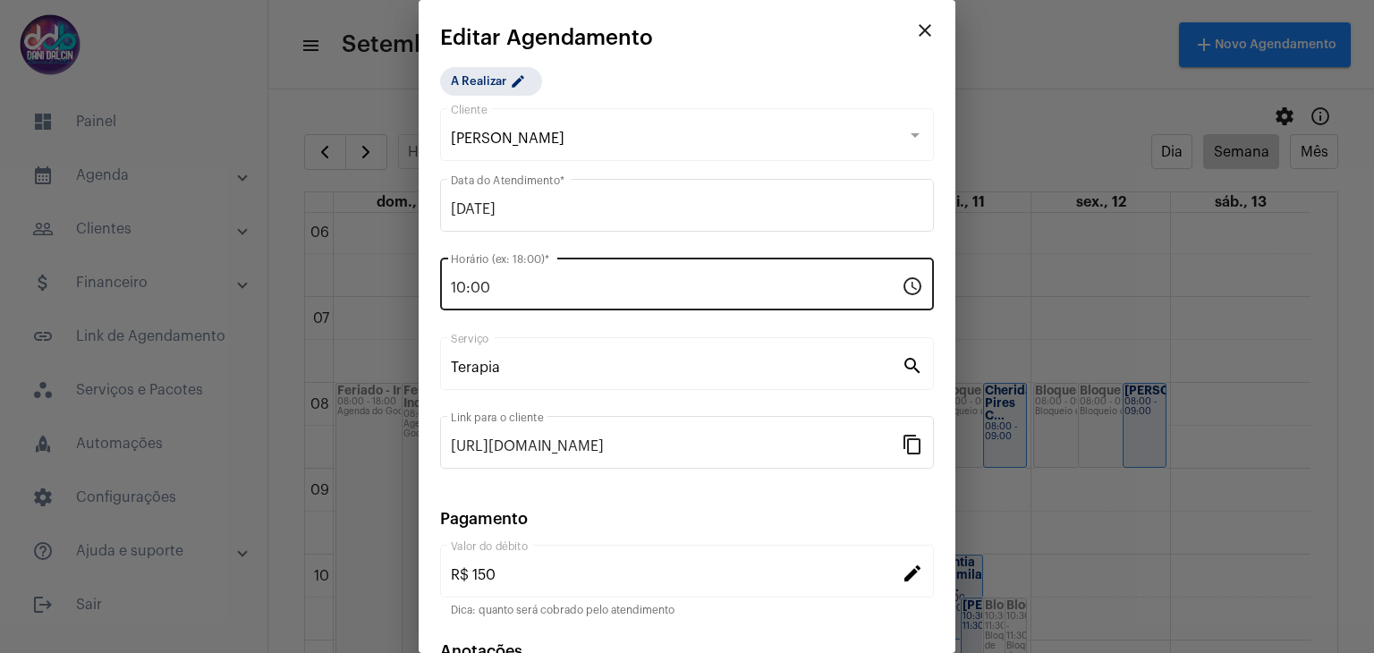
click at [535, 293] on input "10:00" at bounding box center [676, 288] width 451 height 16
click at [533, 293] on input "10:00" at bounding box center [676, 288] width 451 height 16
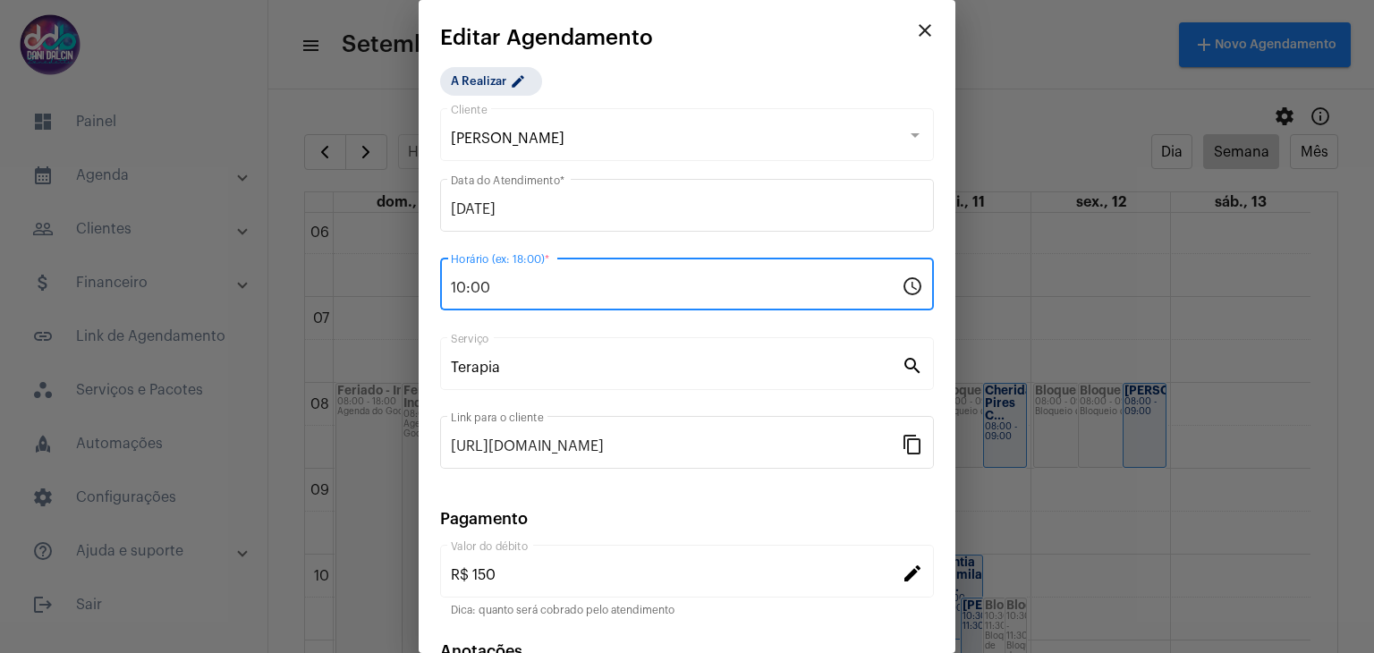
click at [533, 293] on input "10:00" at bounding box center [676, 288] width 451 height 16
type input "09:00"
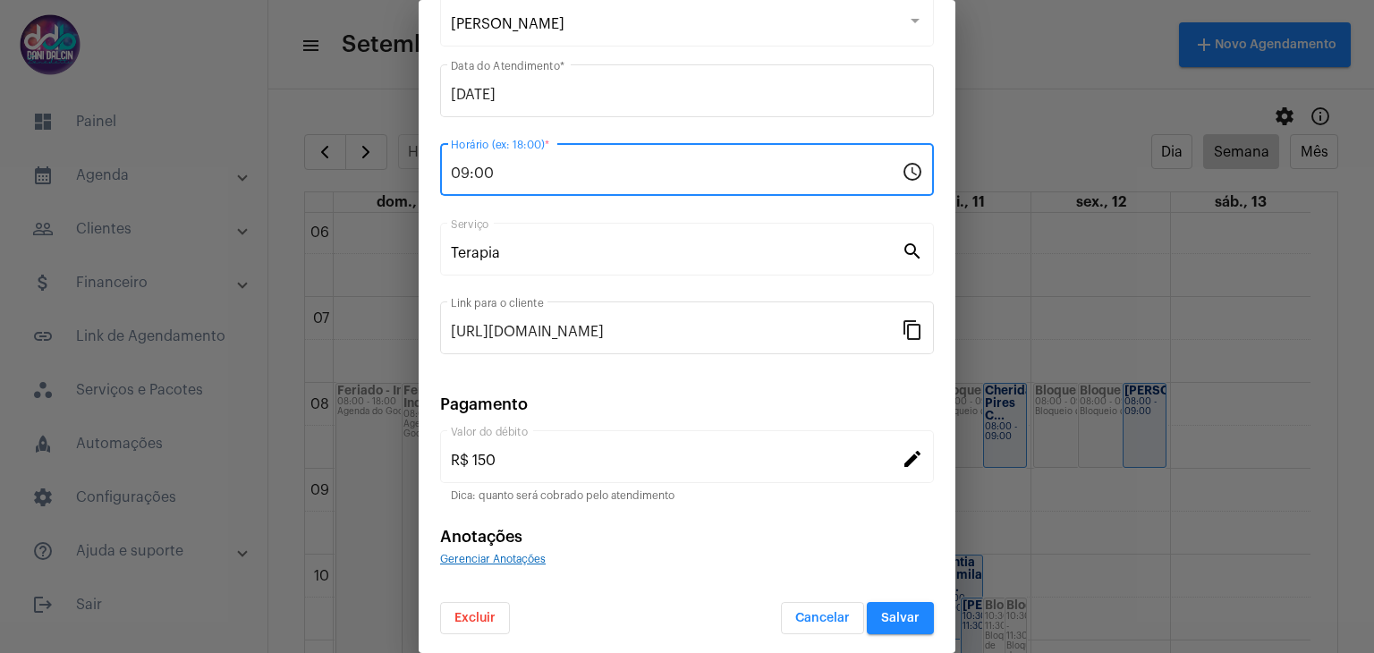
click at [897, 614] on span "Salvar" at bounding box center [900, 618] width 38 height 13
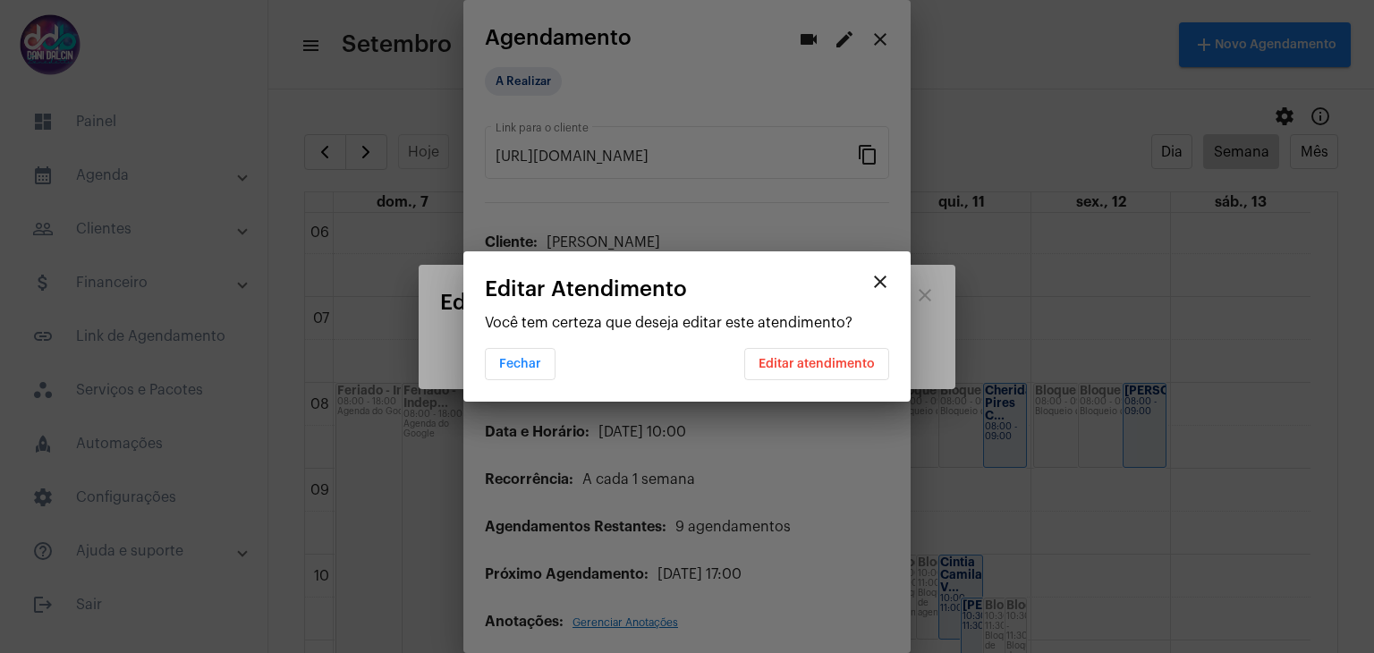
scroll to position [0, 0]
click at [837, 367] on span "Editar atendimento" at bounding box center [817, 364] width 116 height 13
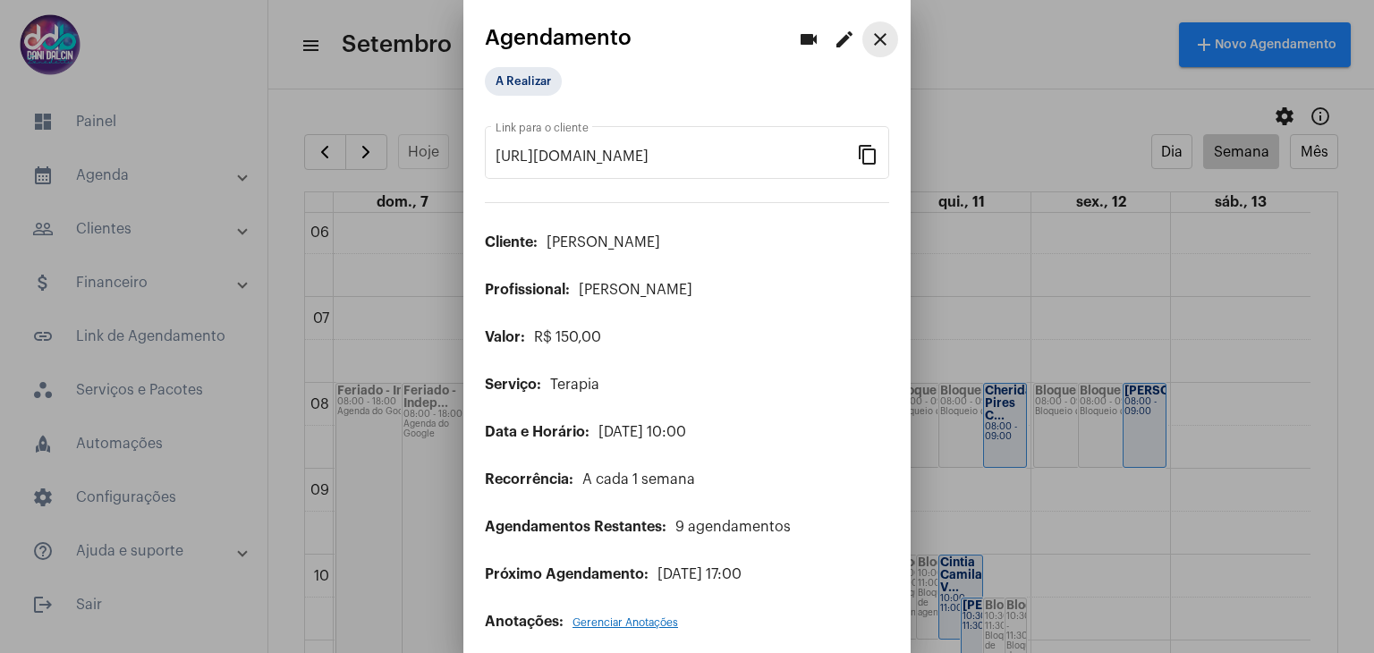
click at [871, 38] on mat-icon "close" at bounding box center [880, 39] width 21 height 21
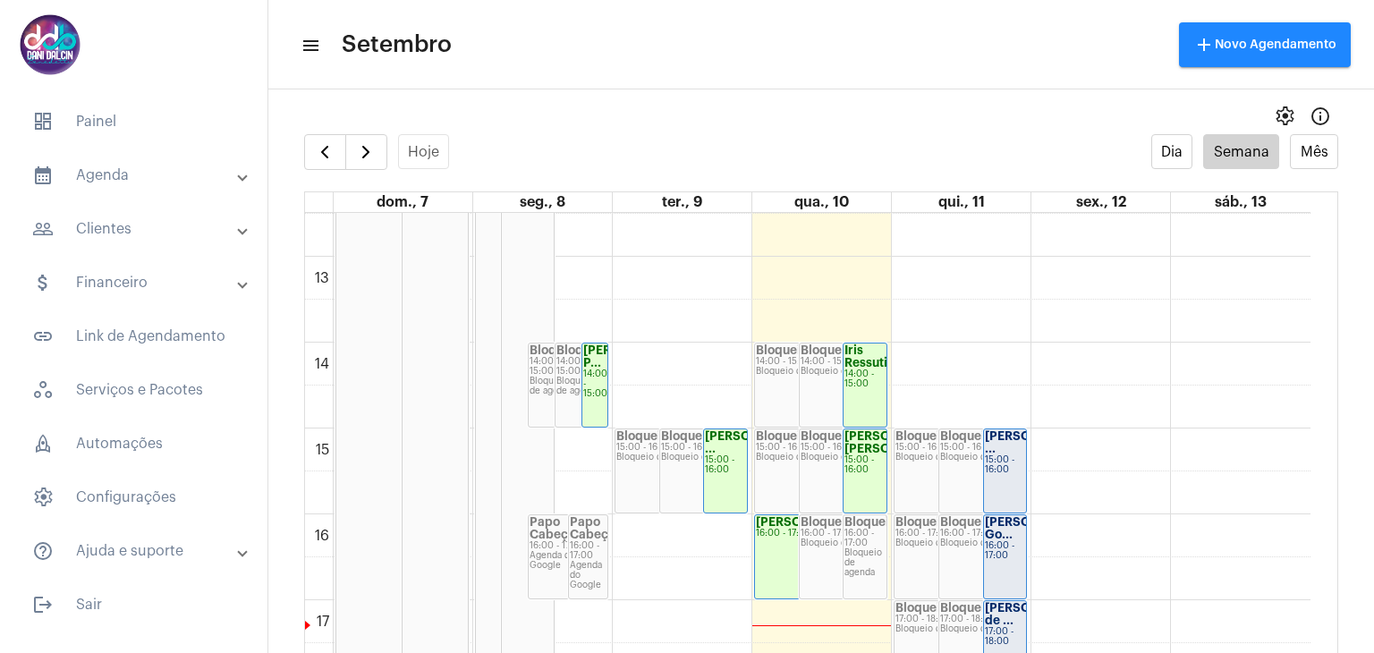
scroll to position [1054, 0]
